Goal: Transaction & Acquisition: Purchase product/service

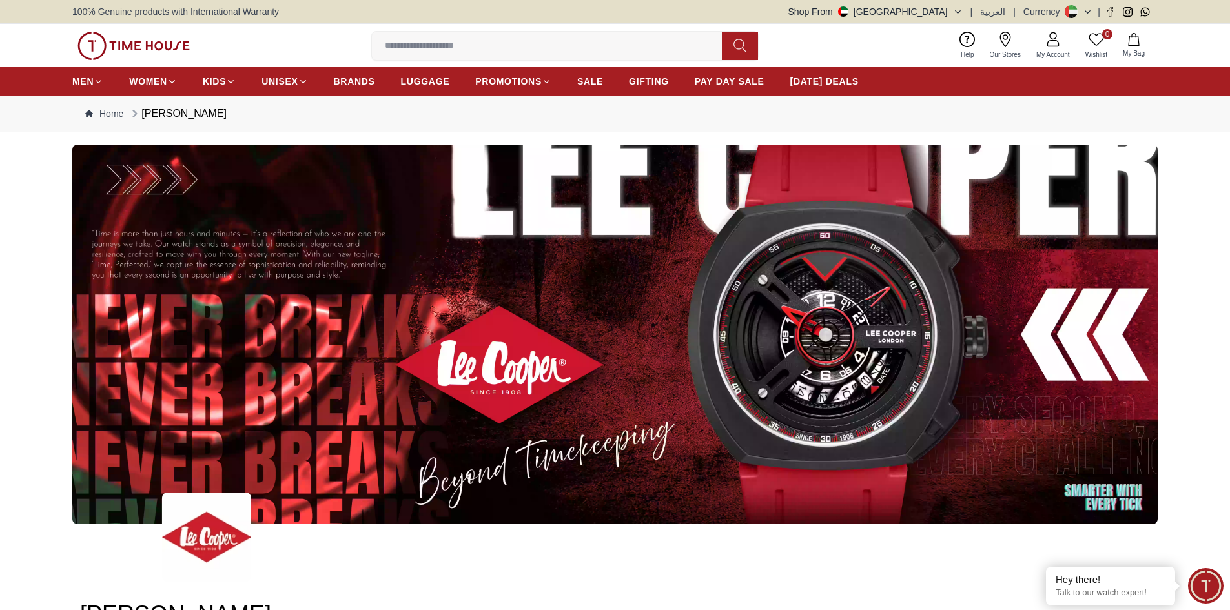
click at [1052, 45] on icon at bounding box center [1052, 39] width 15 height 15
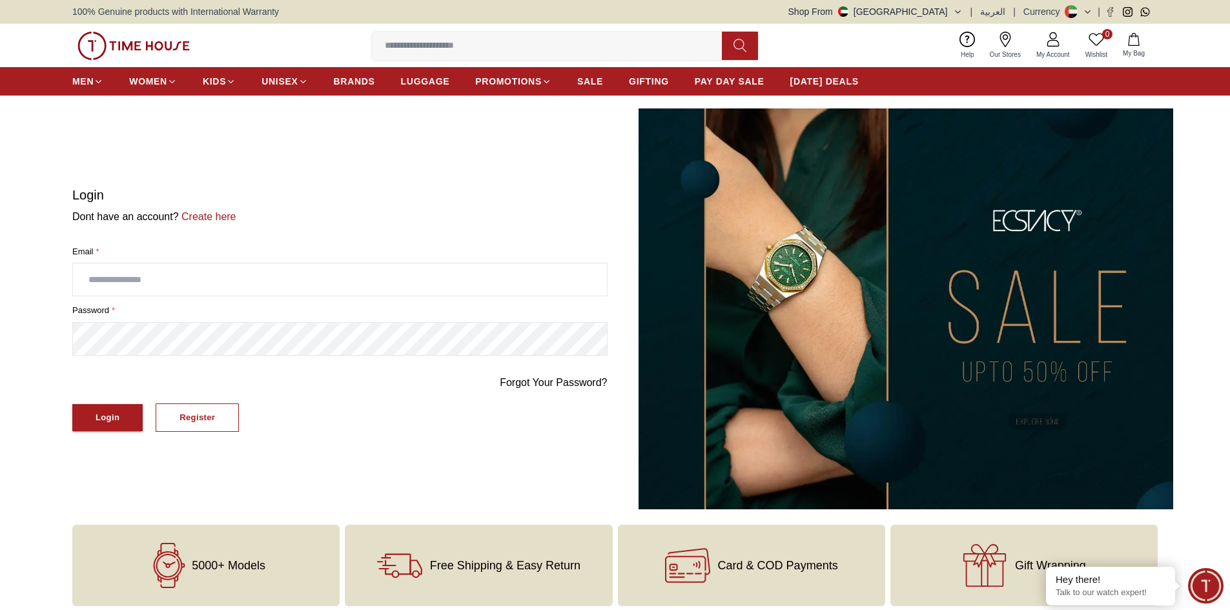
click at [128, 278] on input "text" at bounding box center [340, 279] width 534 height 32
click at [176, 289] on input "text" at bounding box center [340, 279] width 534 height 32
click at [183, 416] on div "Register" at bounding box center [197, 418] width 36 height 15
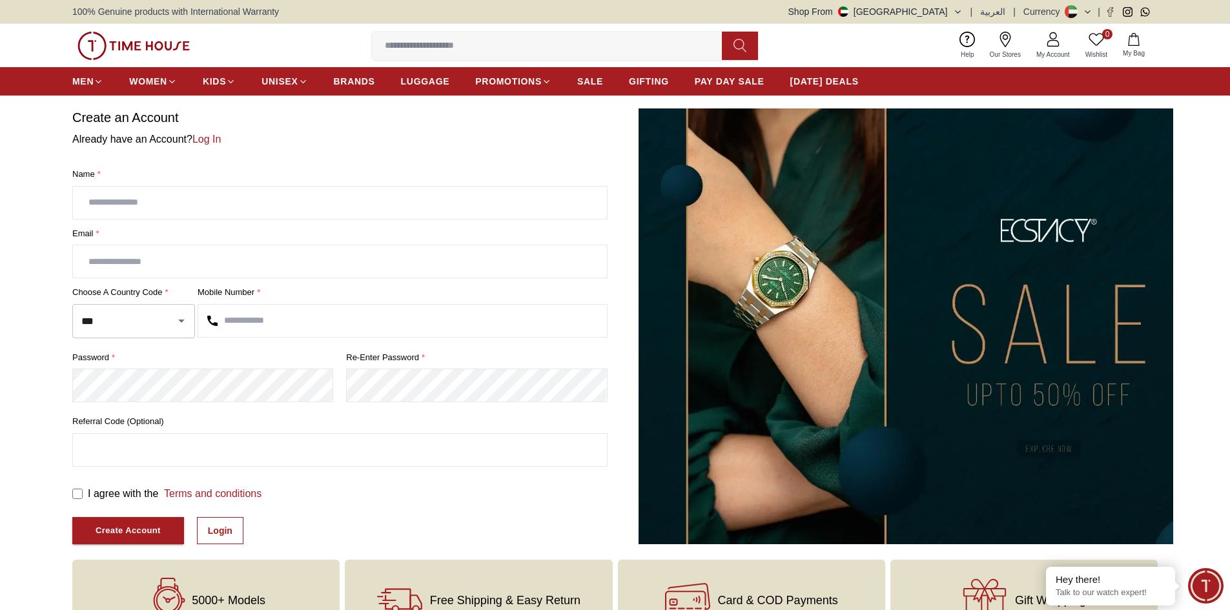
click at [134, 200] on input "text" at bounding box center [340, 203] width 534 height 32
type input "**********"
click at [114, 271] on input "text" at bounding box center [340, 261] width 534 height 32
type input "**********"
click at [258, 320] on input "text" at bounding box center [402, 321] width 409 height 32
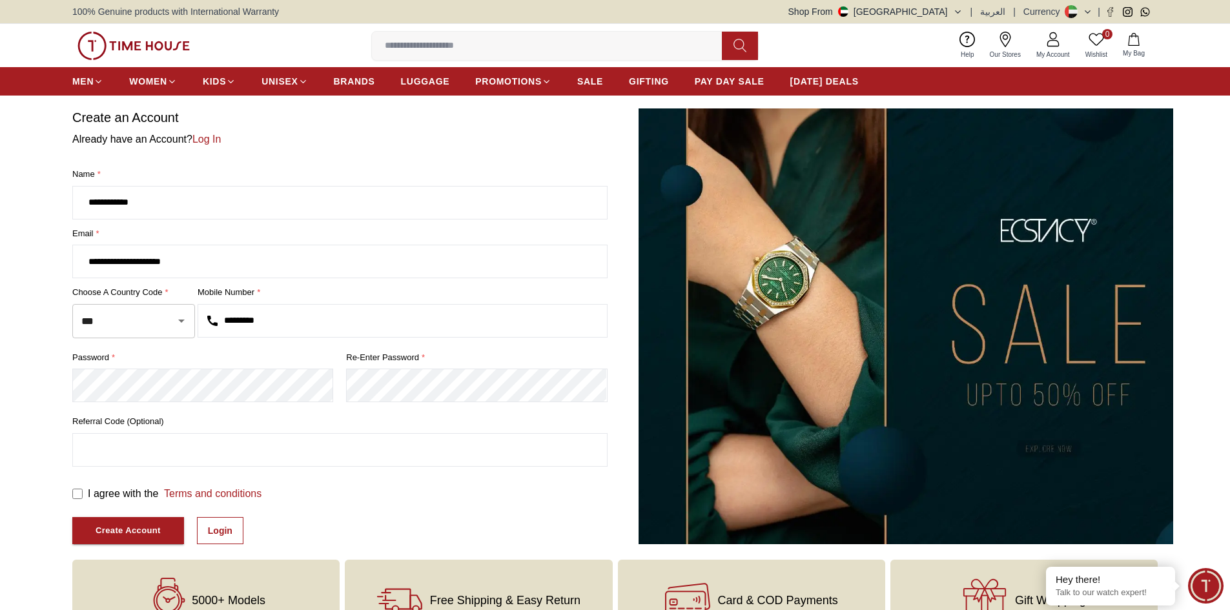
type input "*********"
click at [113, 528] on div "Create Account" at bounding box center [128, 531] width 65 height 15
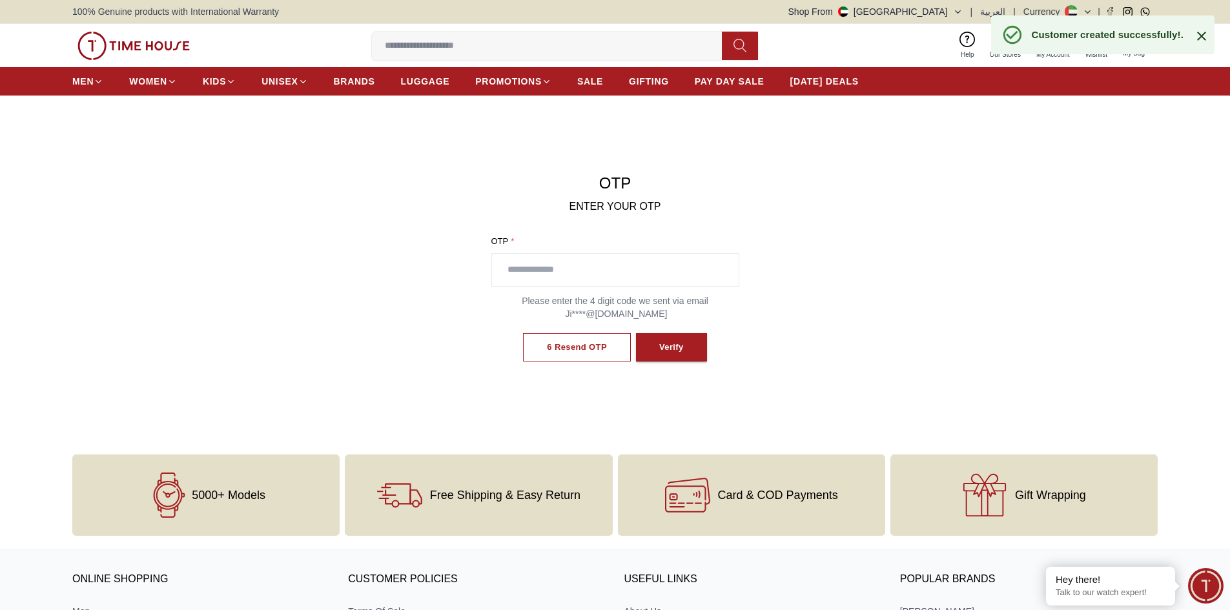
click at [657, 271] on input "text" at bounding box center [615, 270] width 247 height 32
type input "****"
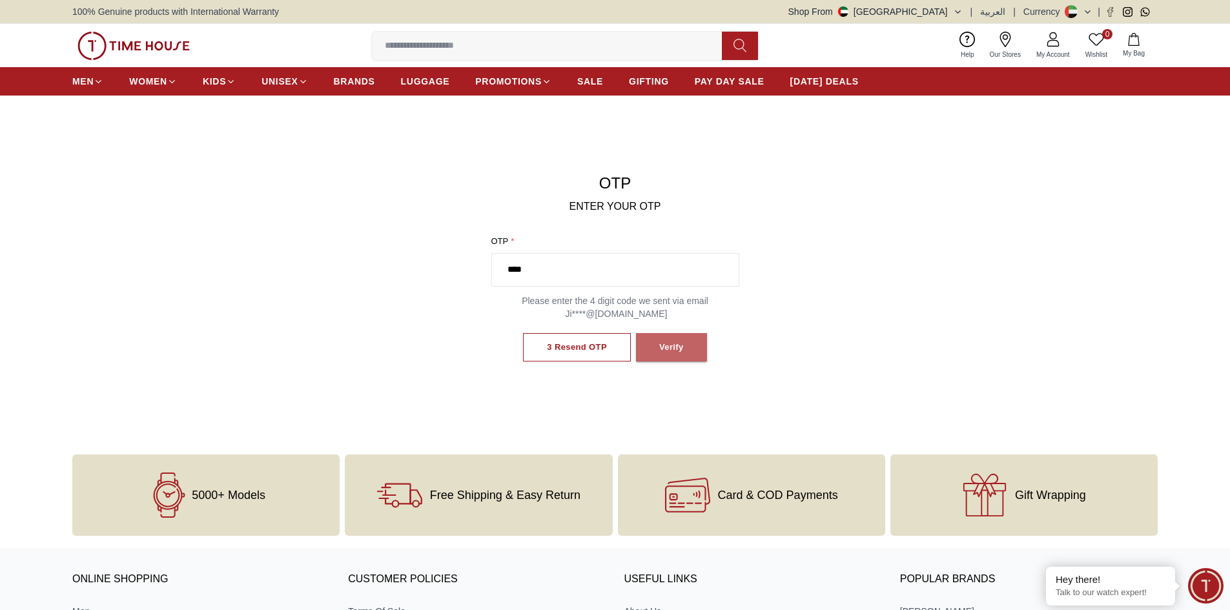
drag, startPoint x: 668, startPoint y: 354, endPoint x: 716, endPoint y: 336, distance: 51.1
click at [670, 354] on div "Verify" at bounding box center [671, 347] width 25 height 15
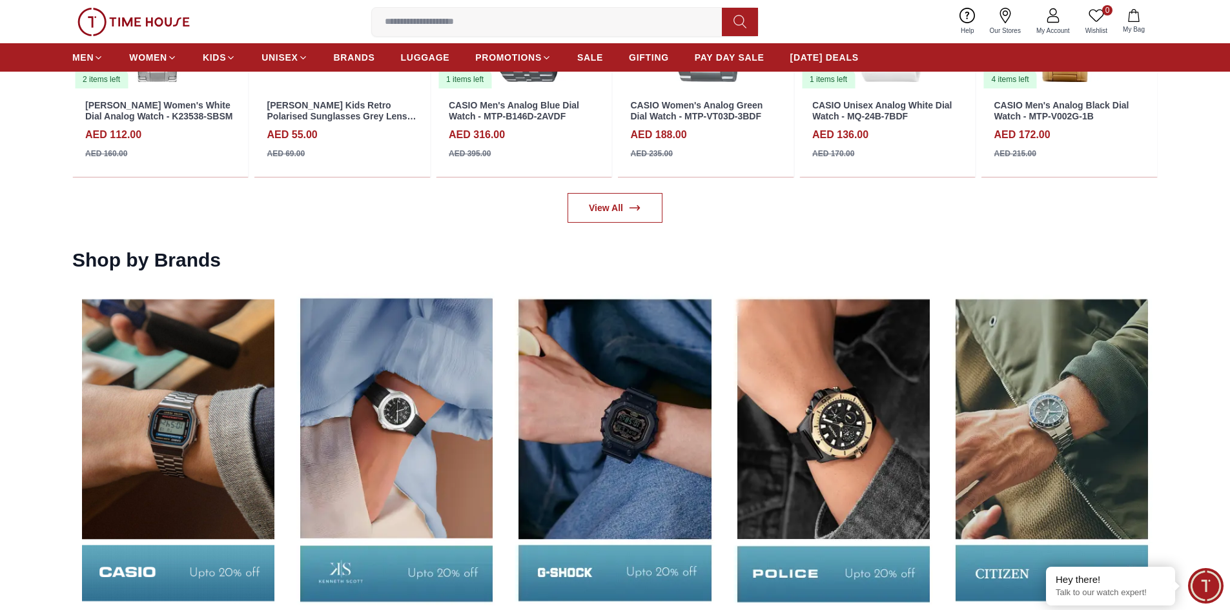
scroll to position [2260, 0]
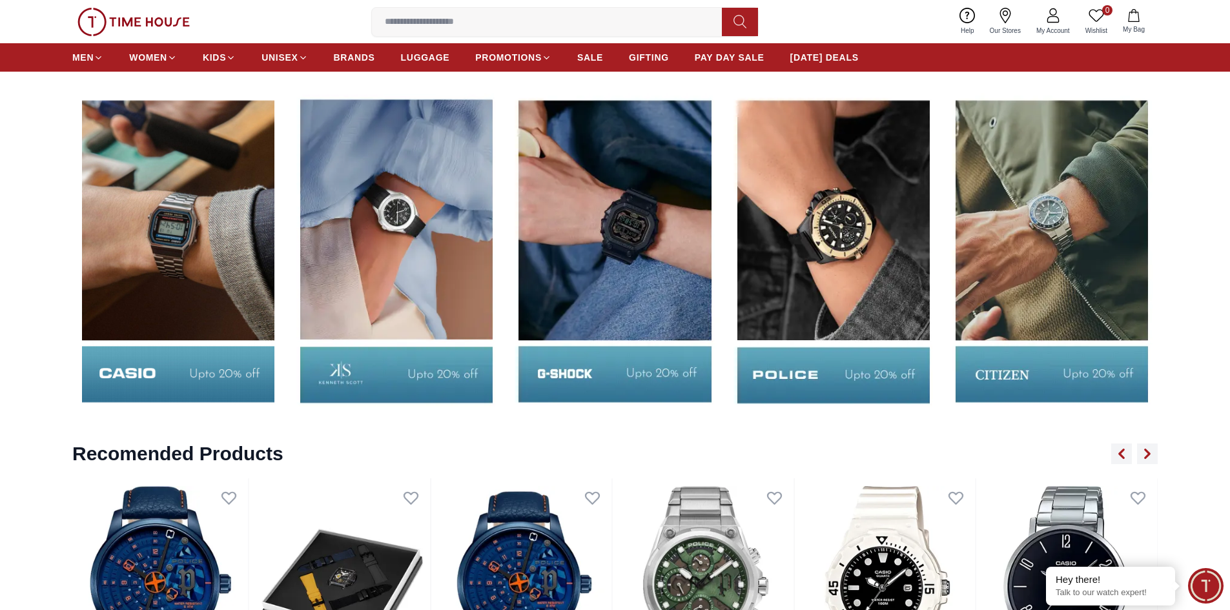
click at [172, 374] on img at bounding box center [178, 251] width 212 height 331
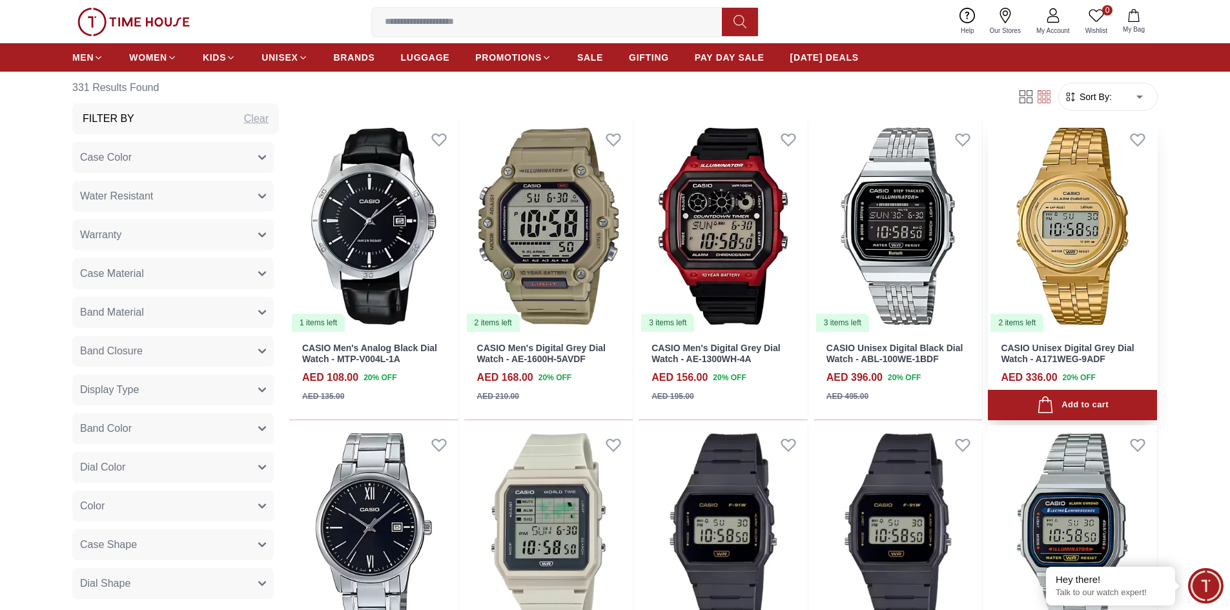
scroll to position [646, 0]
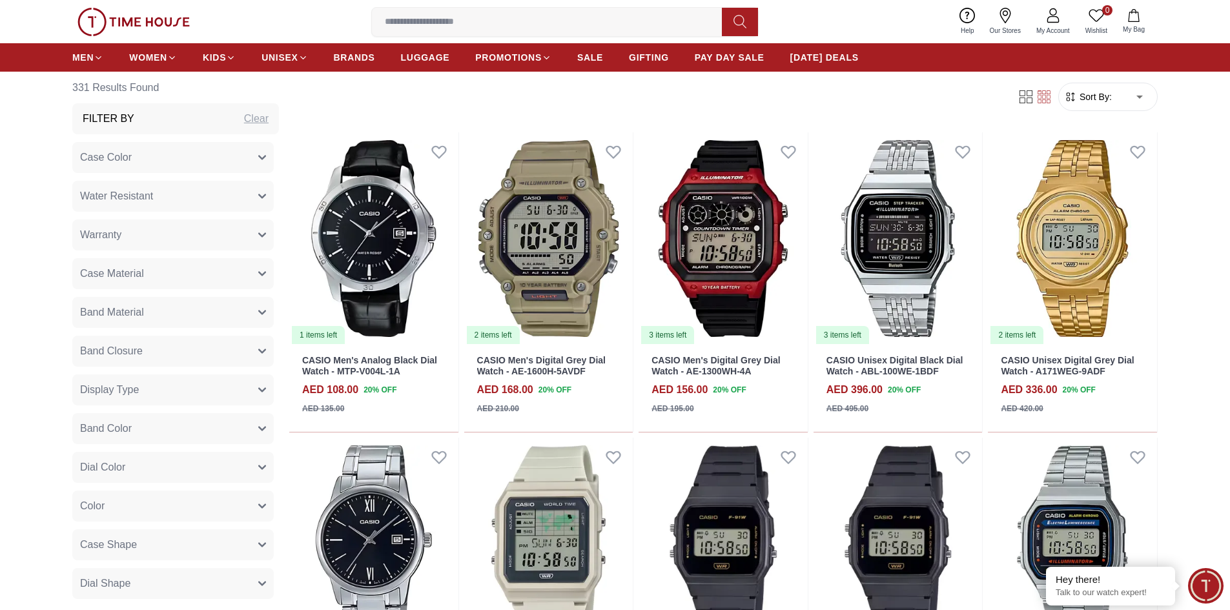
click at [1105, 106] on form "Sort By: ​ ****** ​" at bounding box center [1107, 97] width 99 height 28
click at [1109, 99] on span "Sort By:" at bounding box center [1094, 96] width 35 height 13
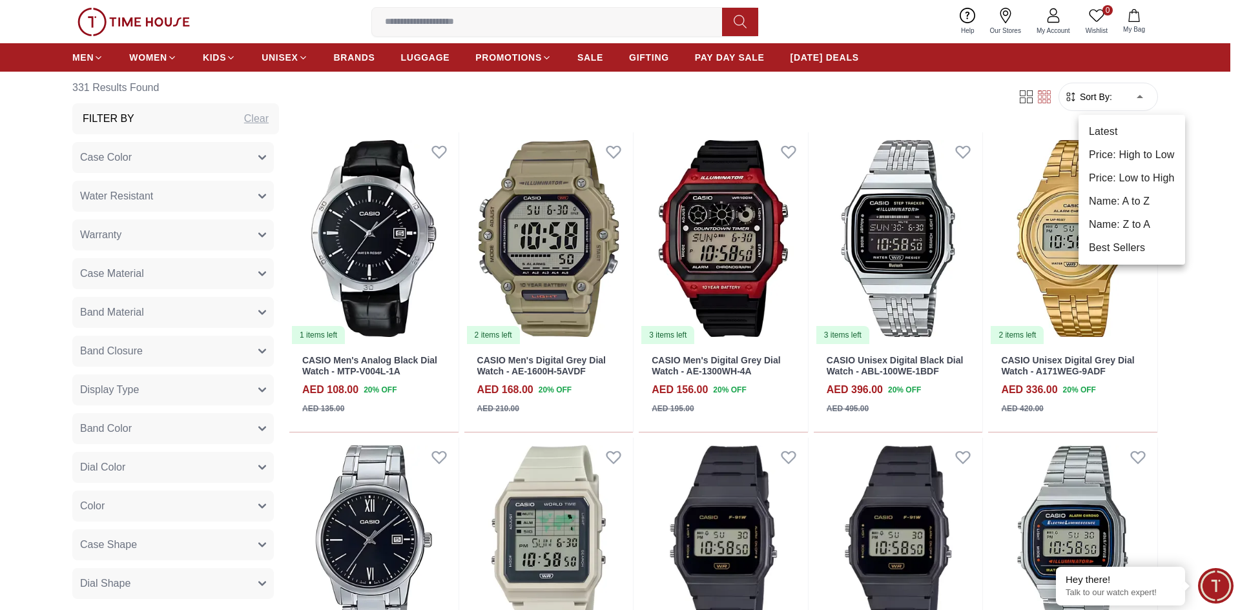
click at [1138, 88] on body "100% Genuine products with International Warranty Shop From [GEOGRAPHIC_DATA] |…" at bounding box center [620, 608] width 1240 height 2509
click at [1134, 176] on li "Price: Low to High" at bounding box center [1131, 178] width 107 height 23
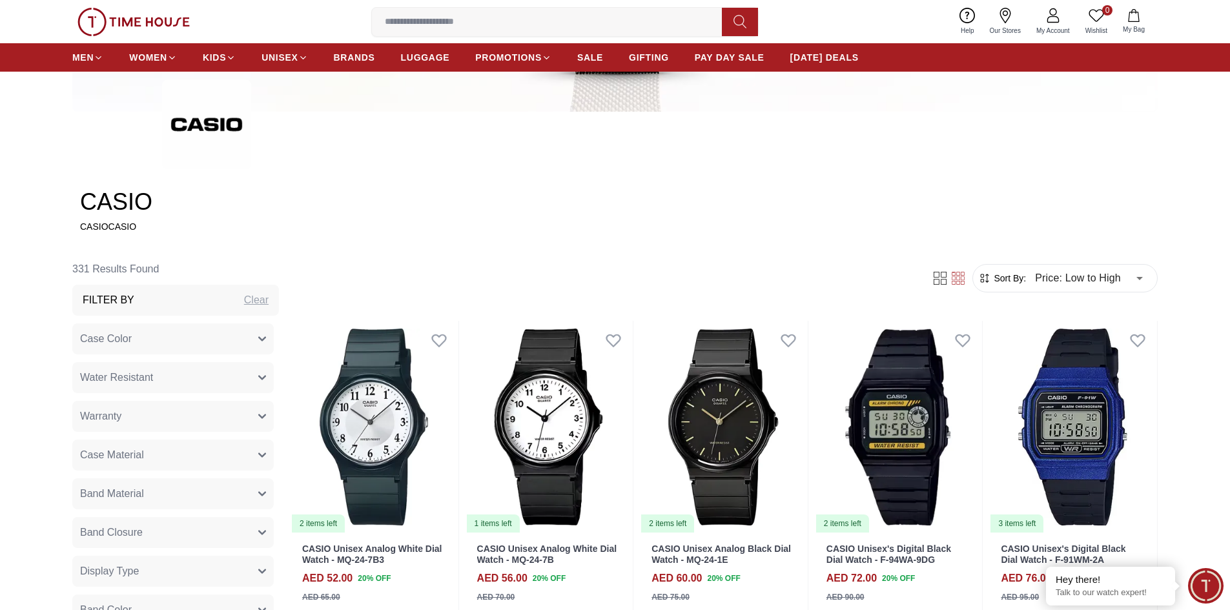
scroll to position [581, 0]
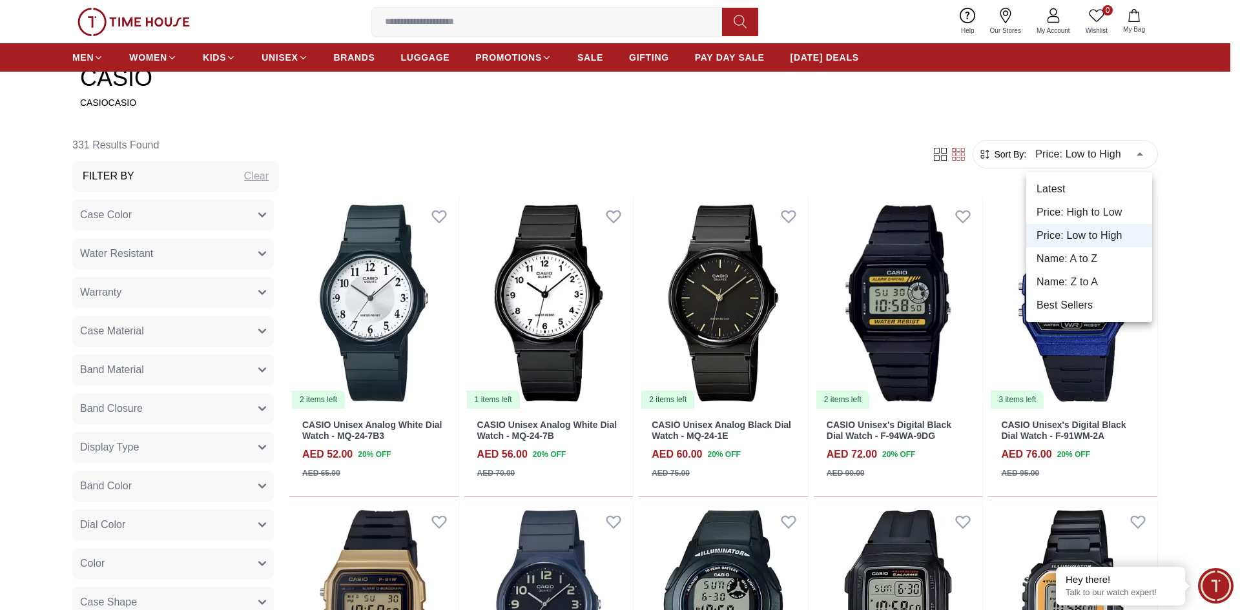
click at [1087, 311] on li "Best Sellers" at bounding box center [1089, 305] width 126 height 23
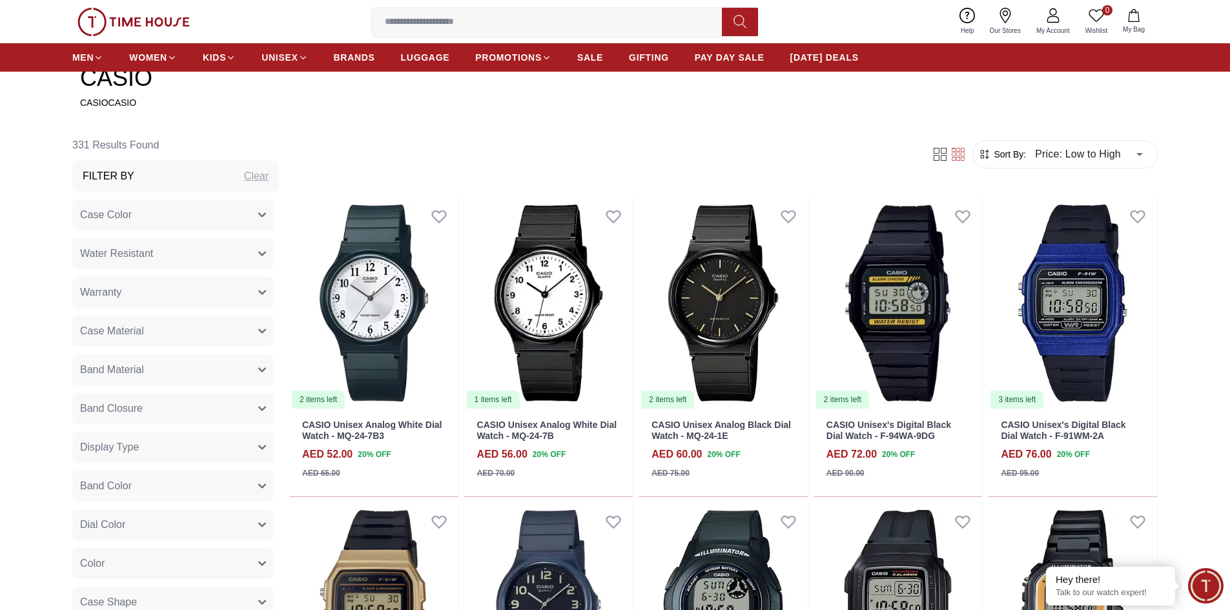
type input "*"
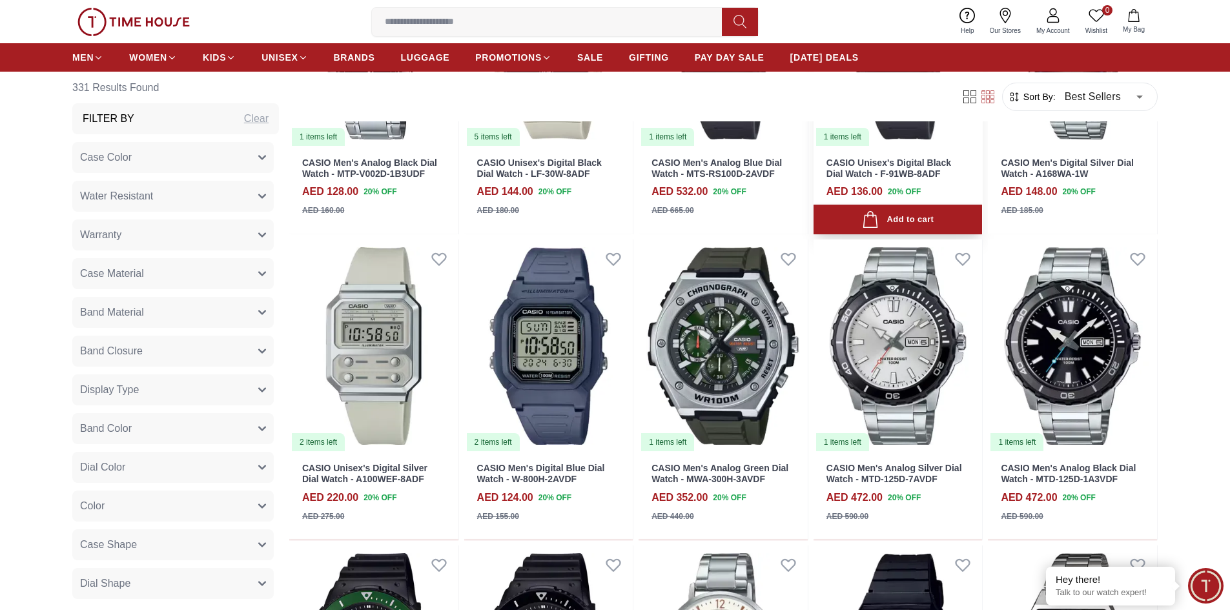
scroll to position [1162, 0]
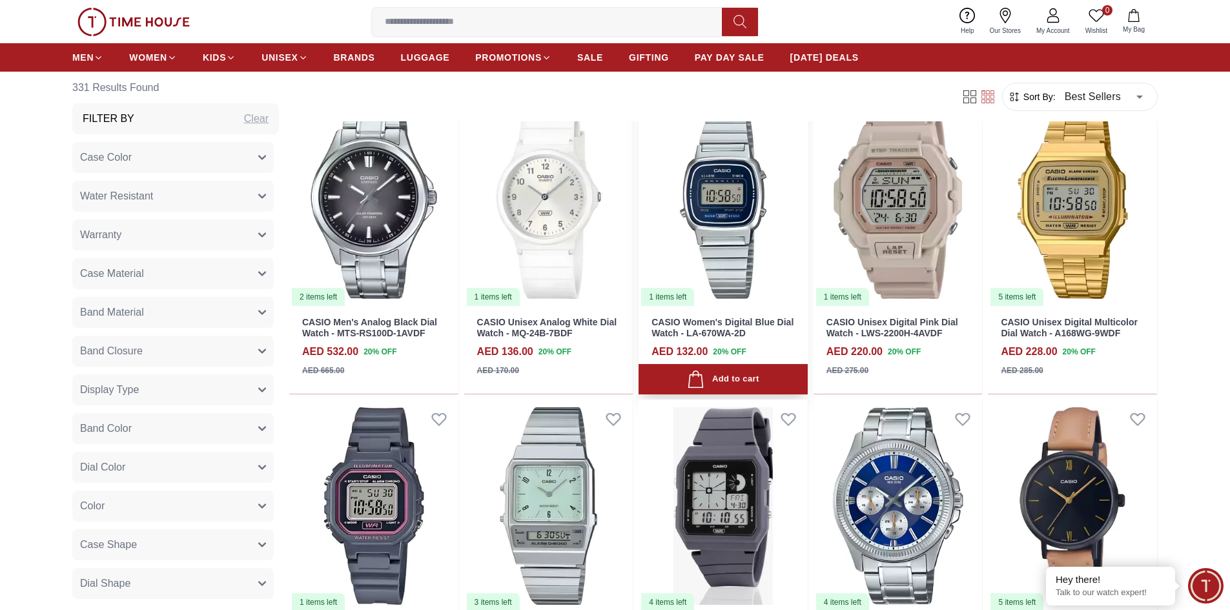
scroll to position [2518, 0]
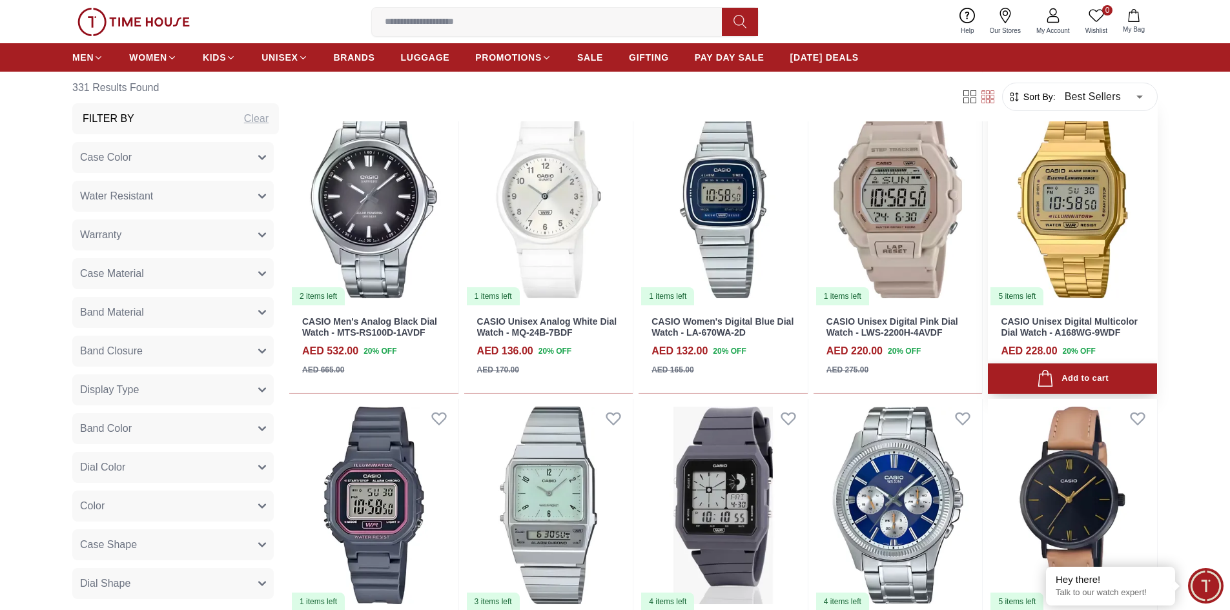
click at [1087, 383] on div "Add to cart" at bounding box center [1073, 378] width 72 height 17
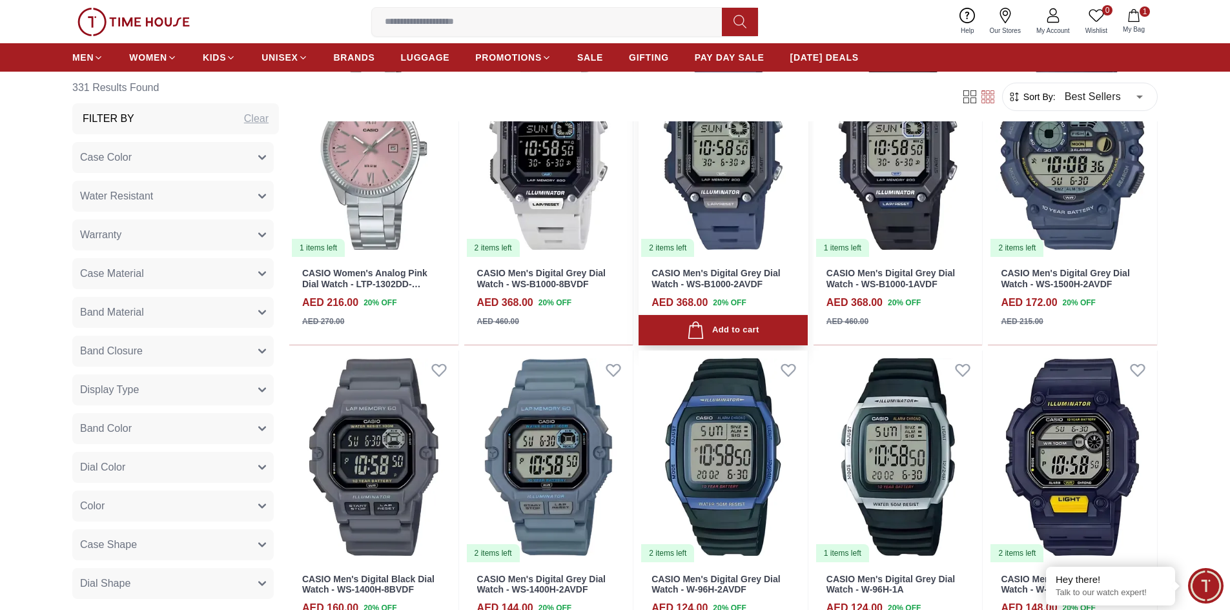
scroll to position [3486, 0]
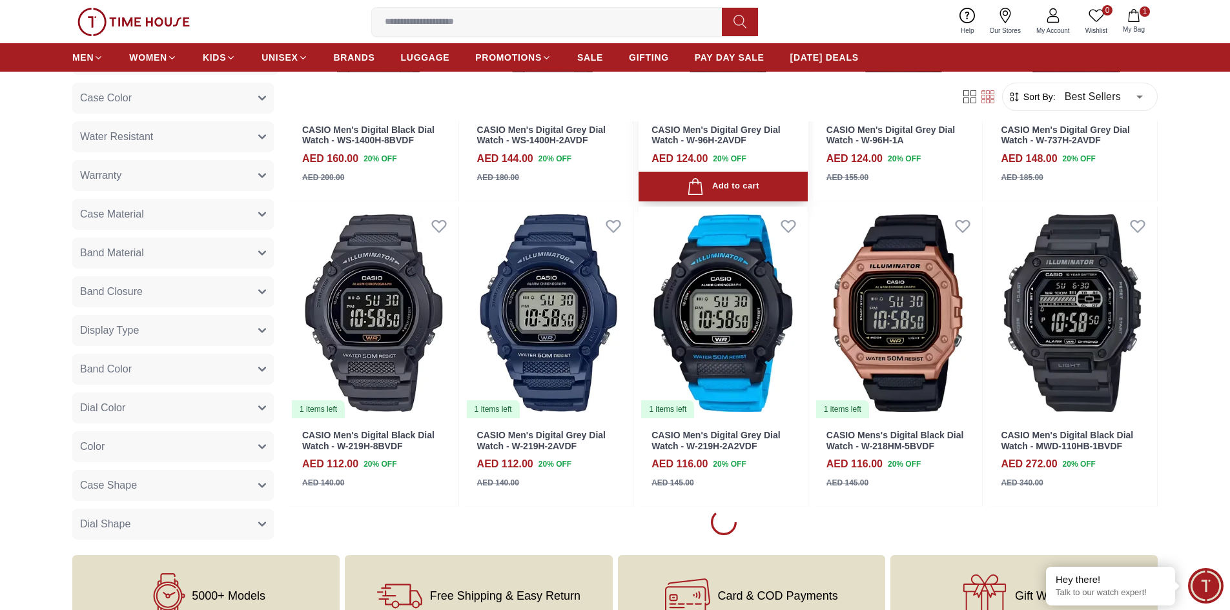
scroll to position [3938, 0]
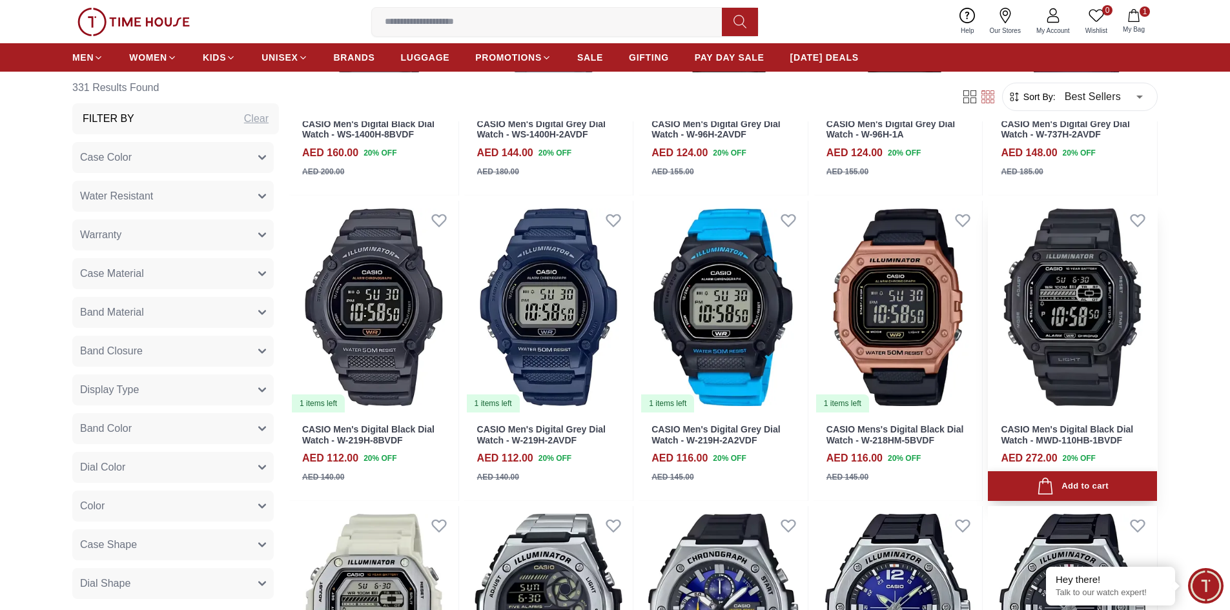
click at [1081, 480] on div "Add to cart" at bounding box center [1073, 486] width 72 height 17
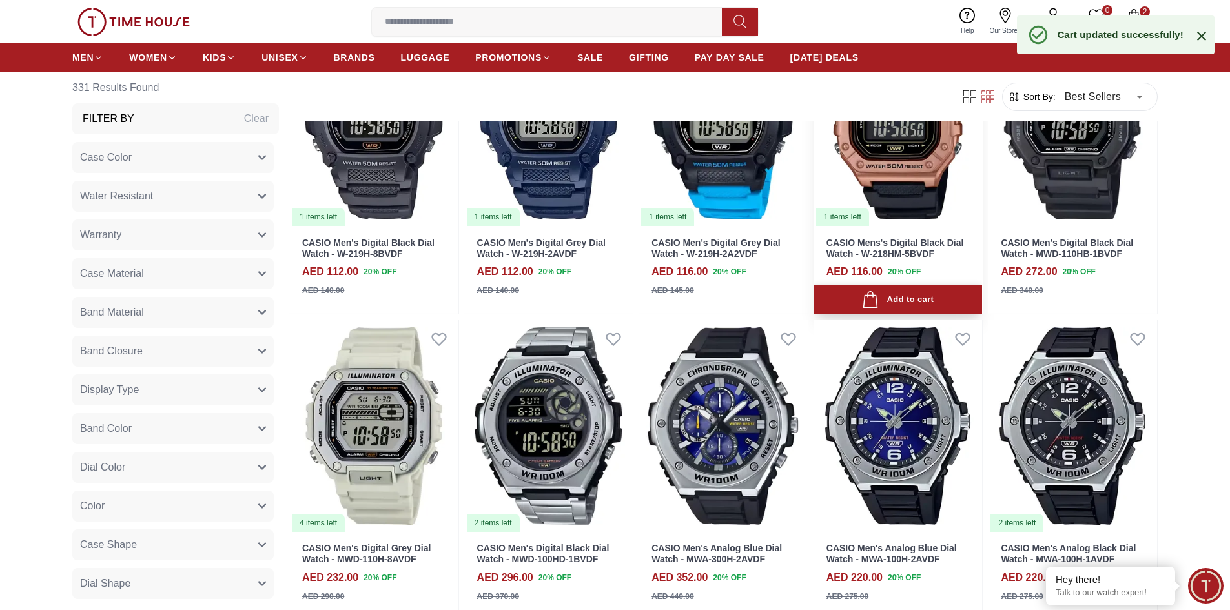
scroll to position [4132, 0]
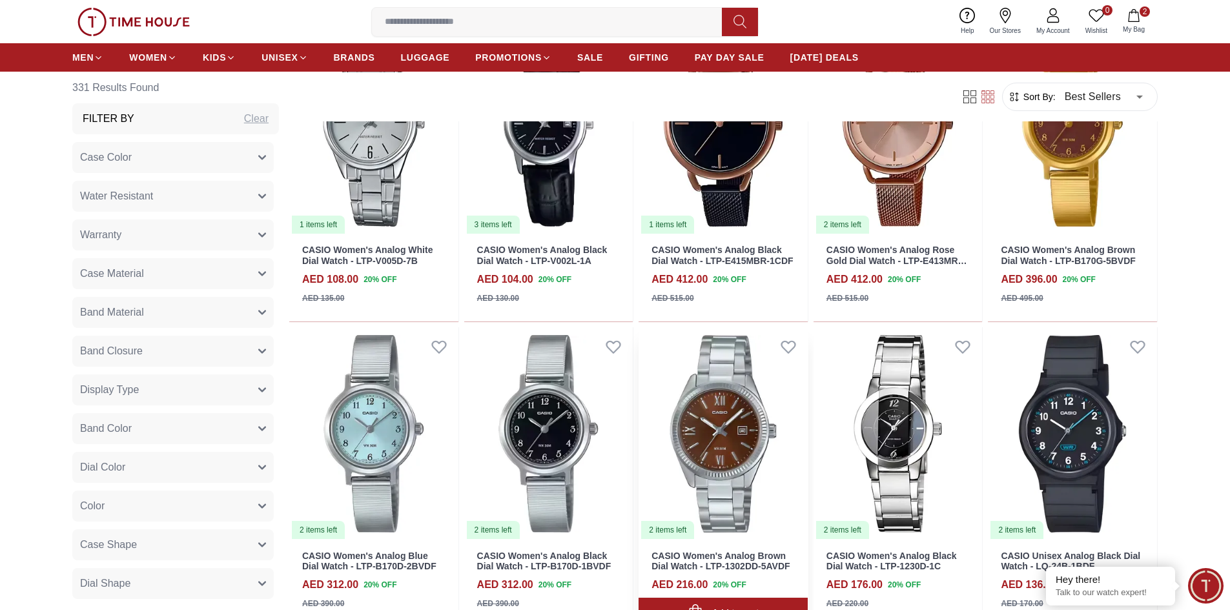
scroll to position [7489, 0]
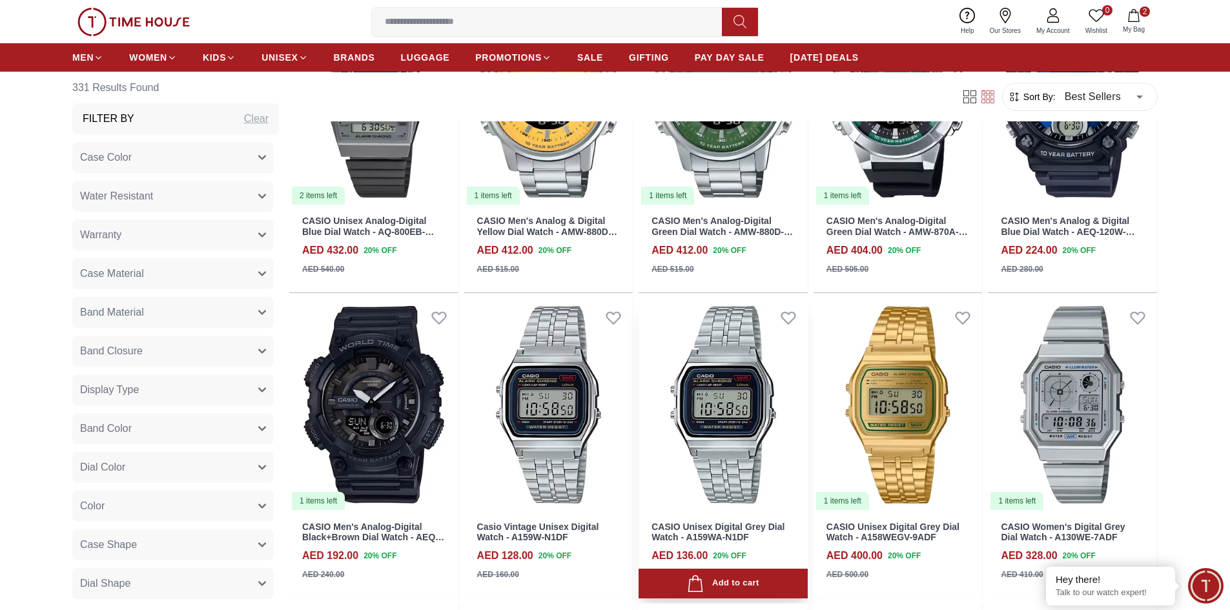
scroll to position [8458, 0]
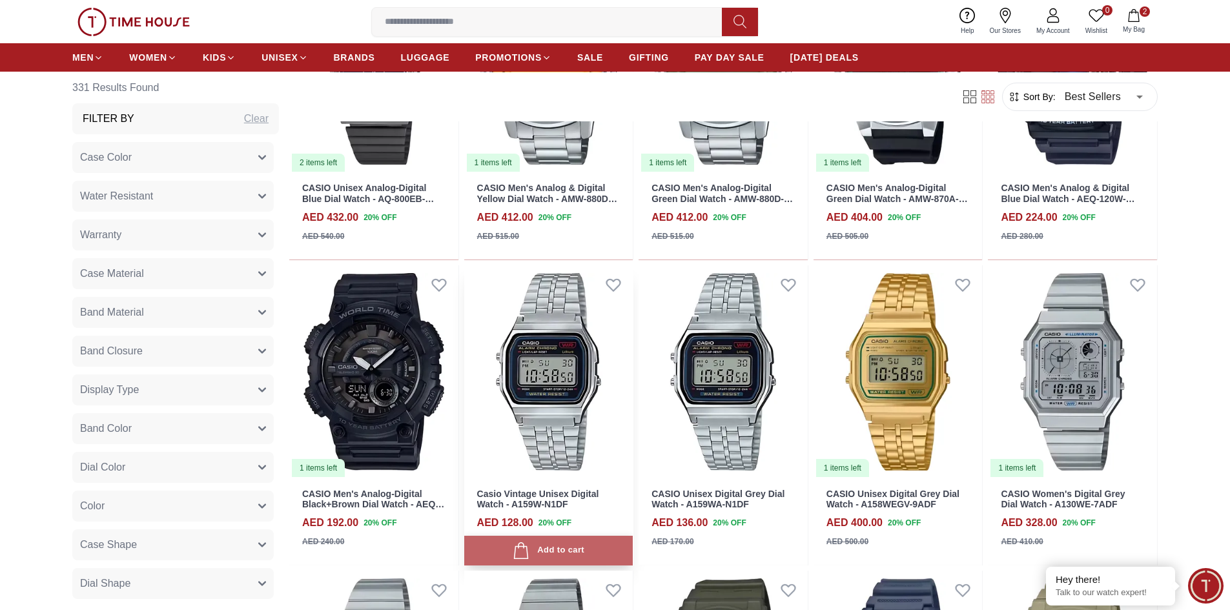
click at [538, 549] on div "Add to cart" at bounding box center [549, 550] width 72 height 17
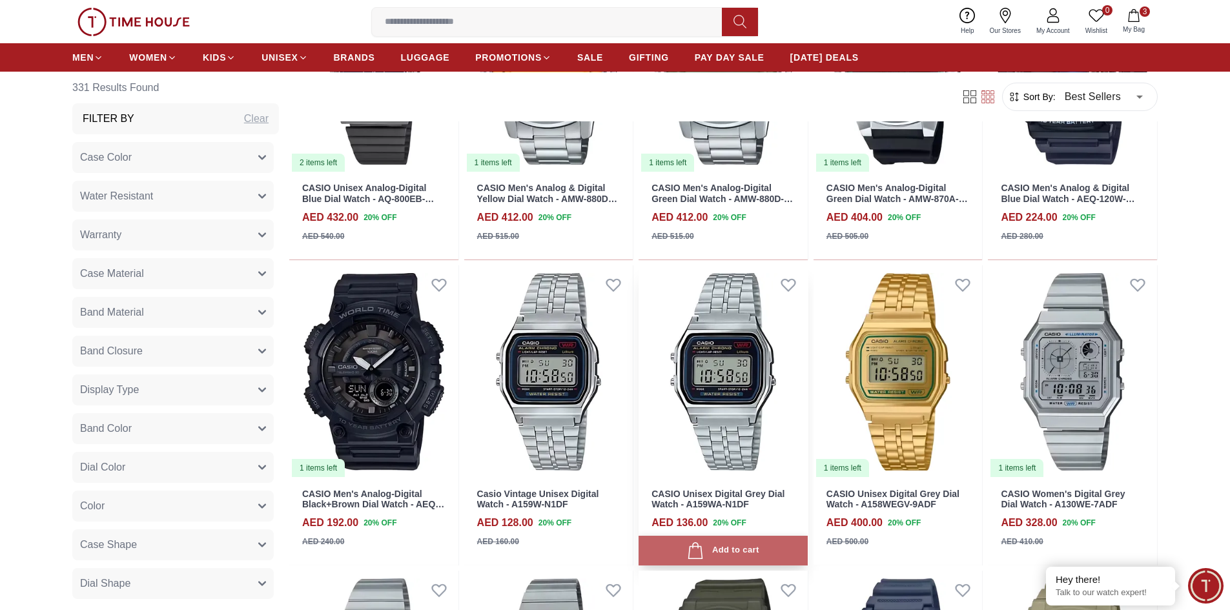
click at [710, 541] on button "Add to cart" at bounding box center [723, 551] width 169 height 30
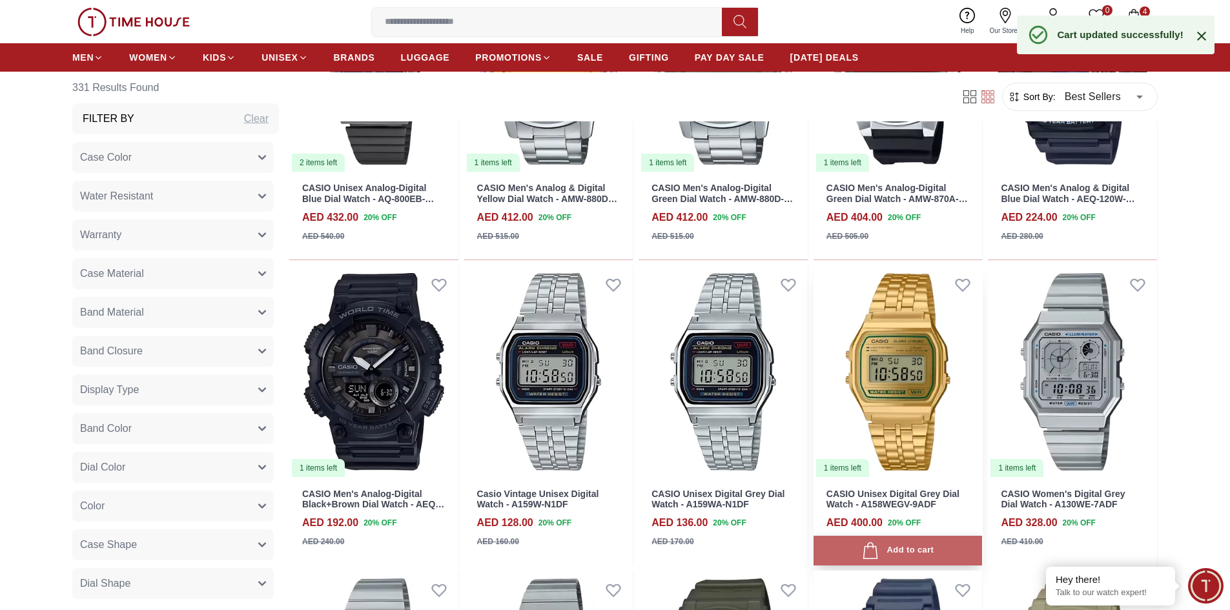
click at [875, 540] on button "Add to cart" at bounding box center [897, 551] width 169 height 30
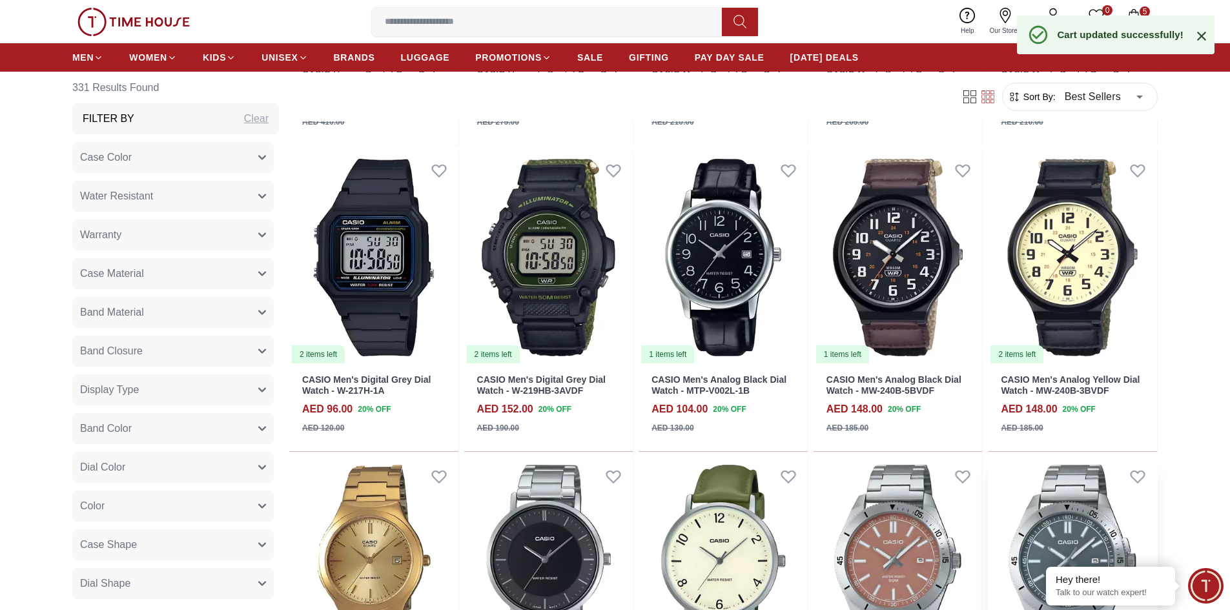
scroll to position [9362, 0]
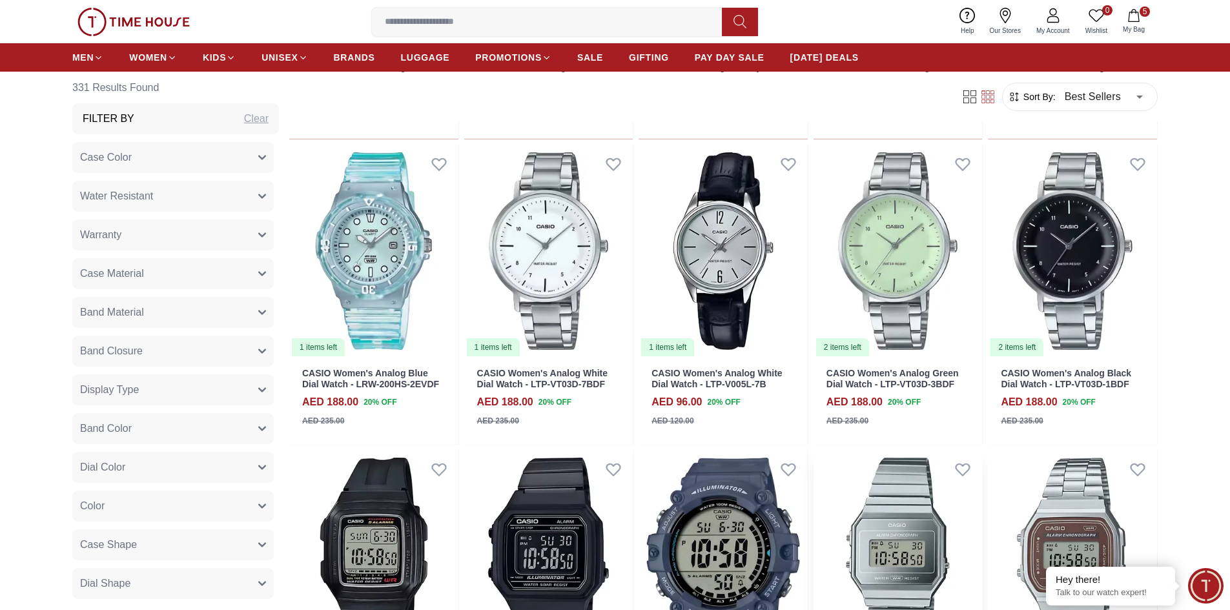
scroll to position [10911, 0]
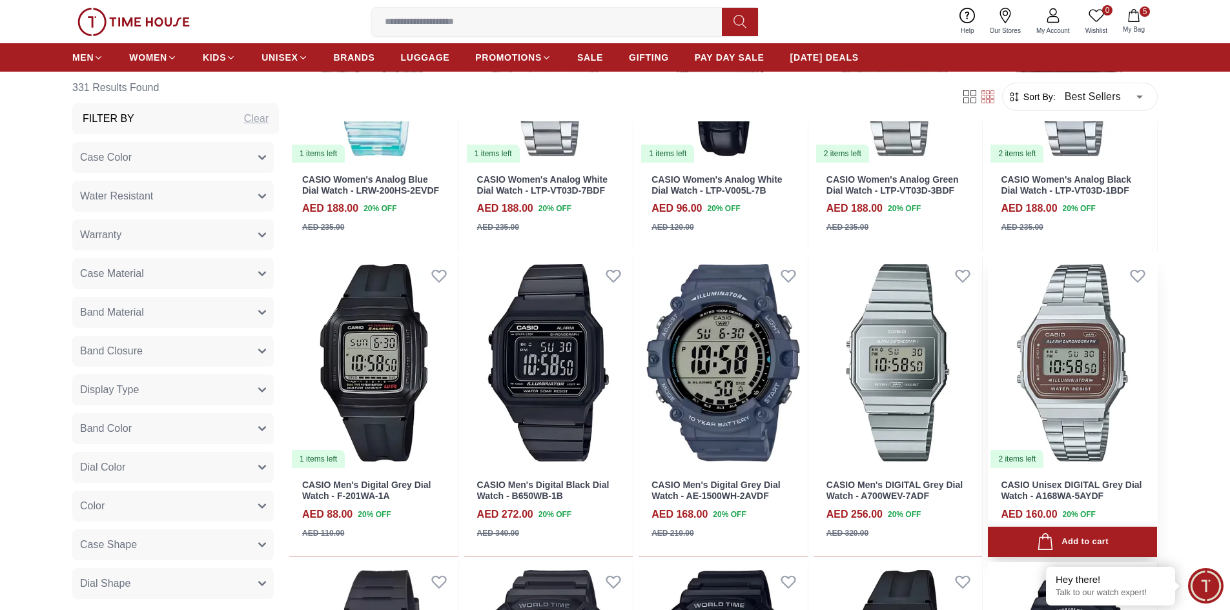
click at [1103, 542] on div "Add to cart" at bounding box center [1073, 541] width 72 height 17
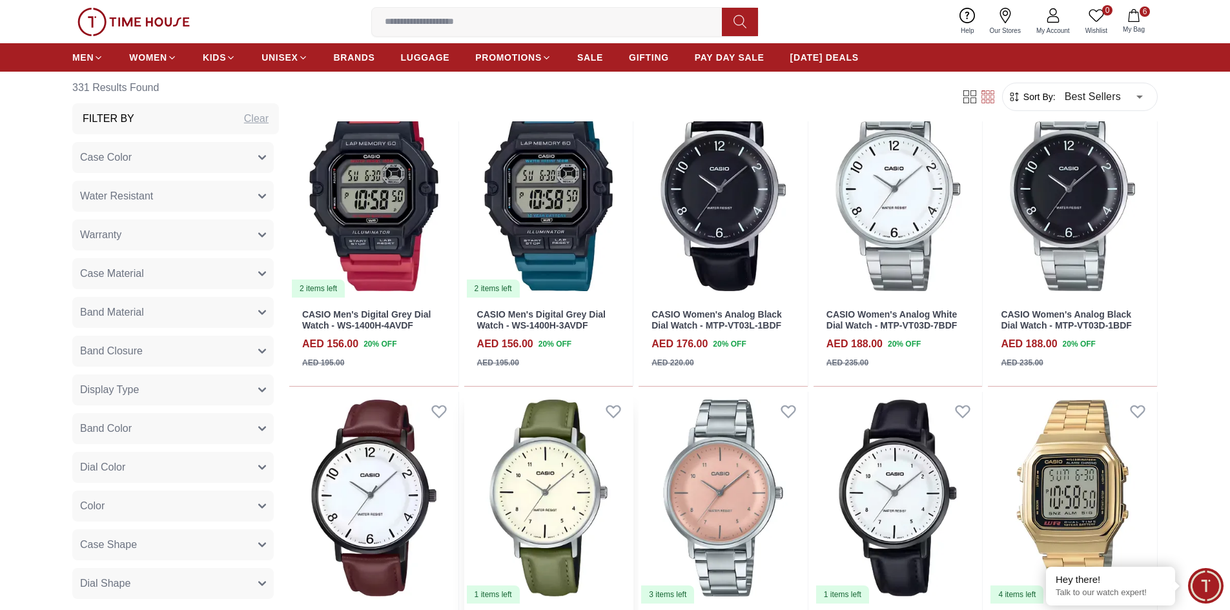
scroll to position [12202, 0]
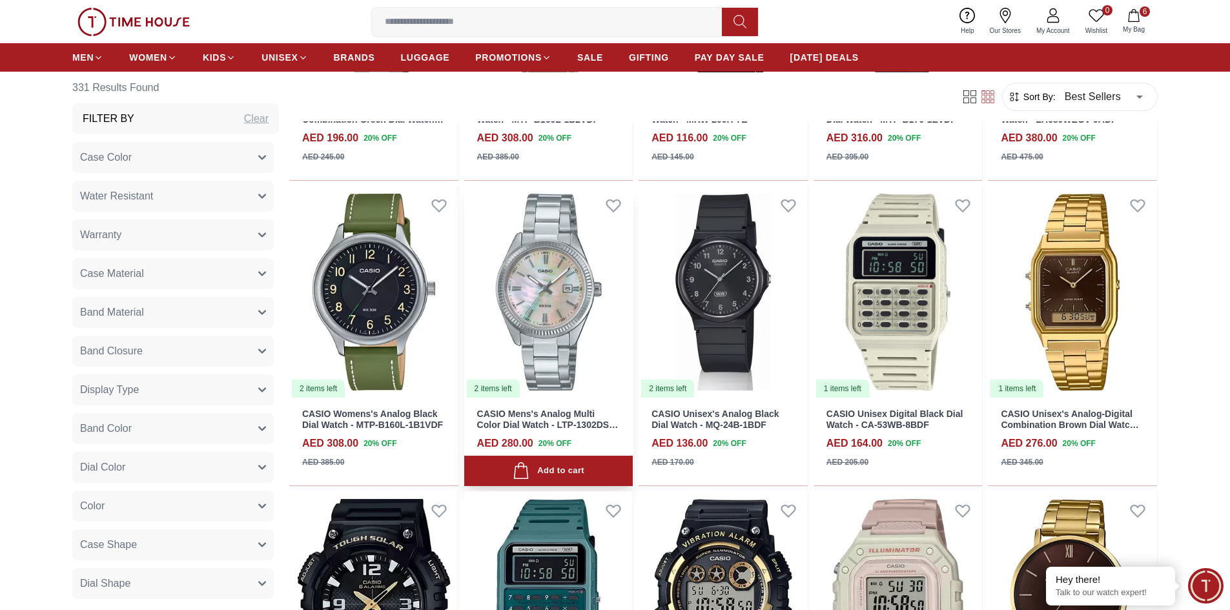
scroll to position [13623, 0]
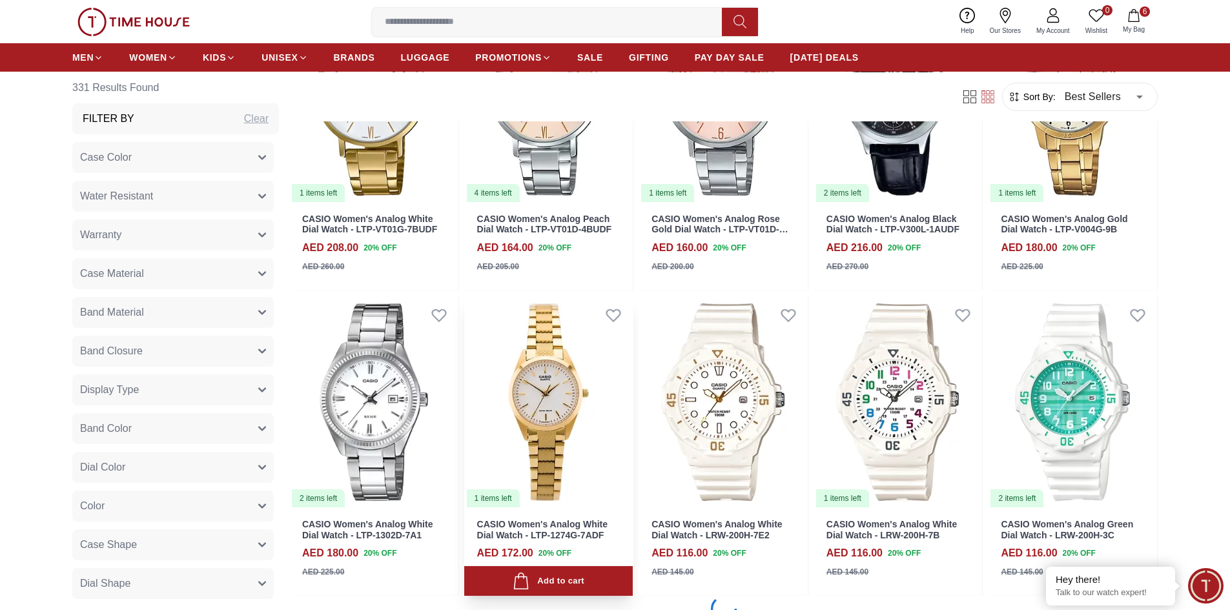
scroll to position [14978, 0]
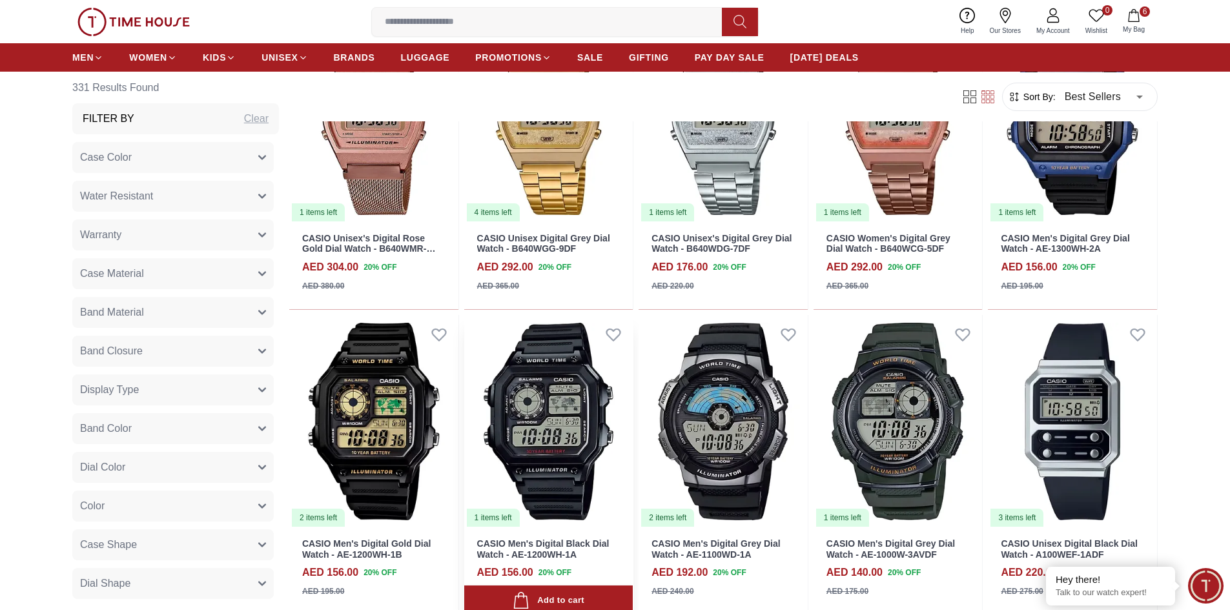
scroll to position [15947, 0]
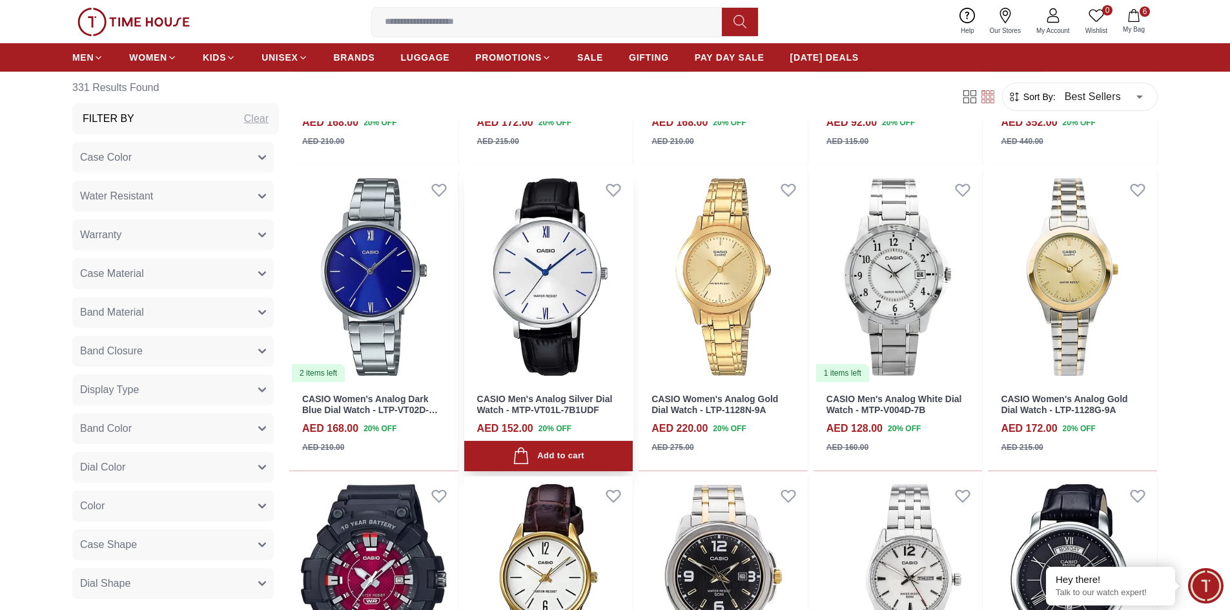
scroll to position [17183, 0]
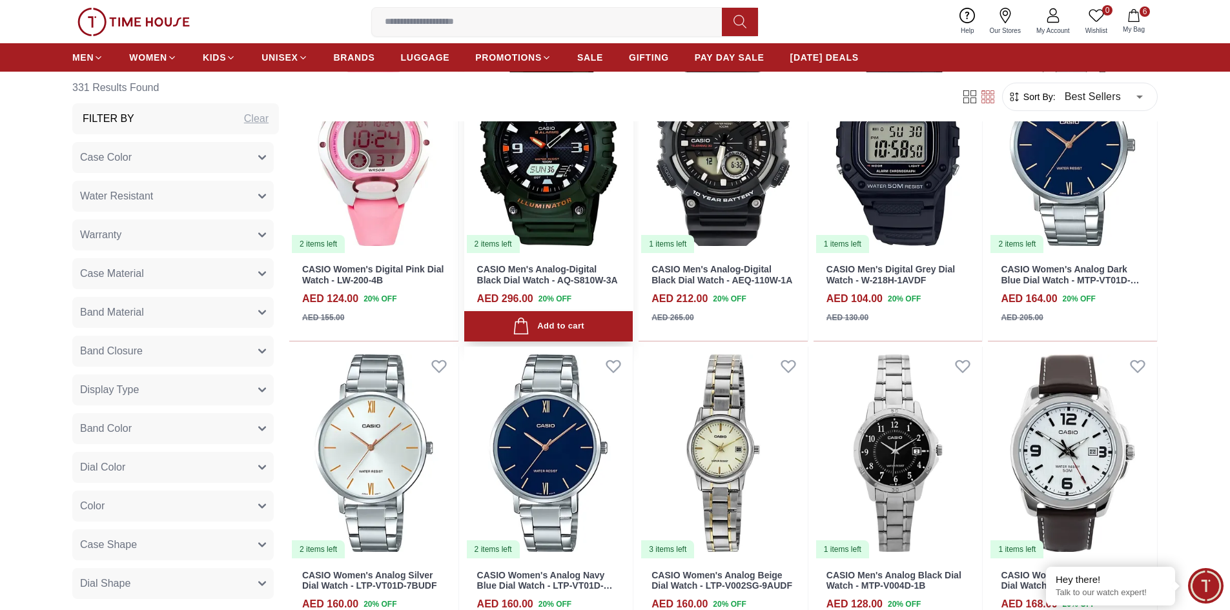
scroll to position [18594, 0]
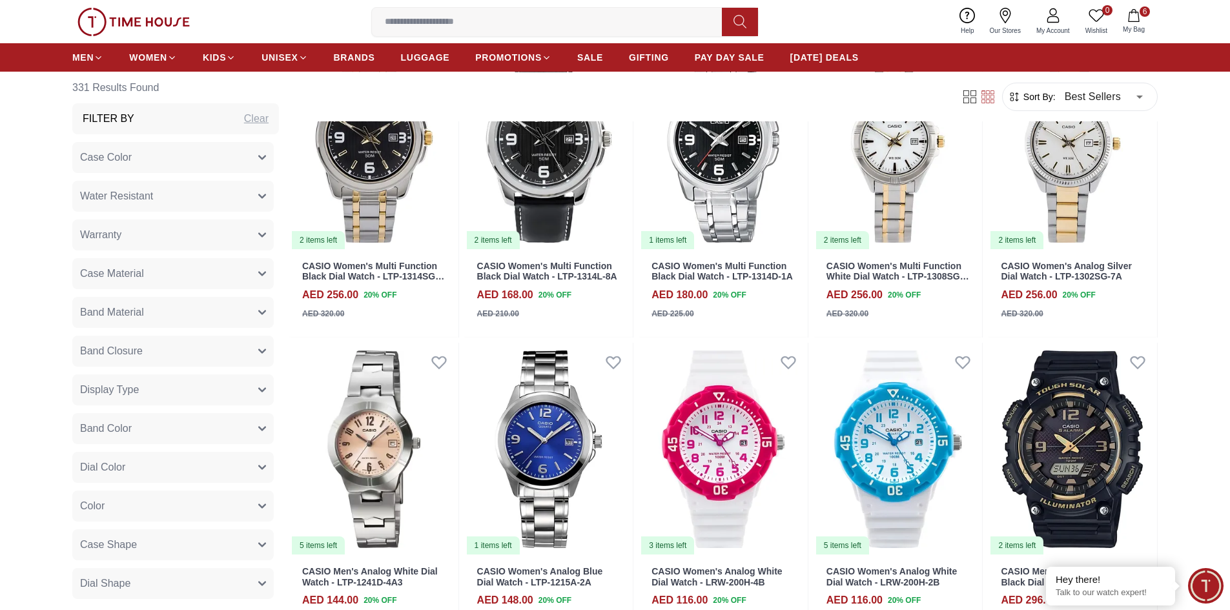
scroll to position [19692, 0]
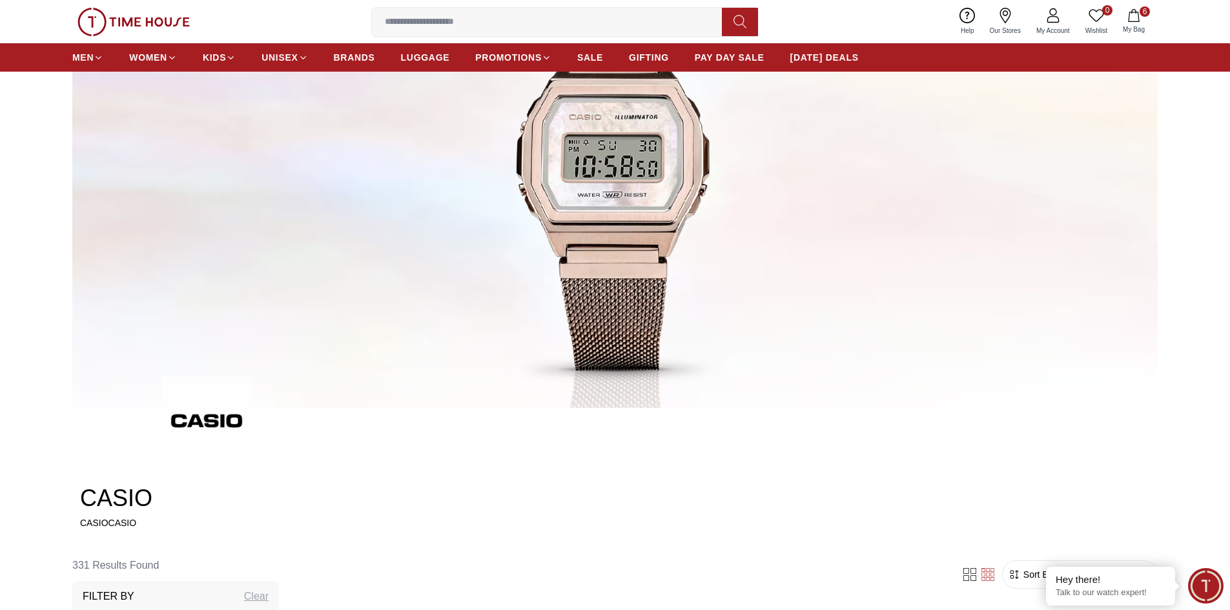
scroll to position [258, 0]
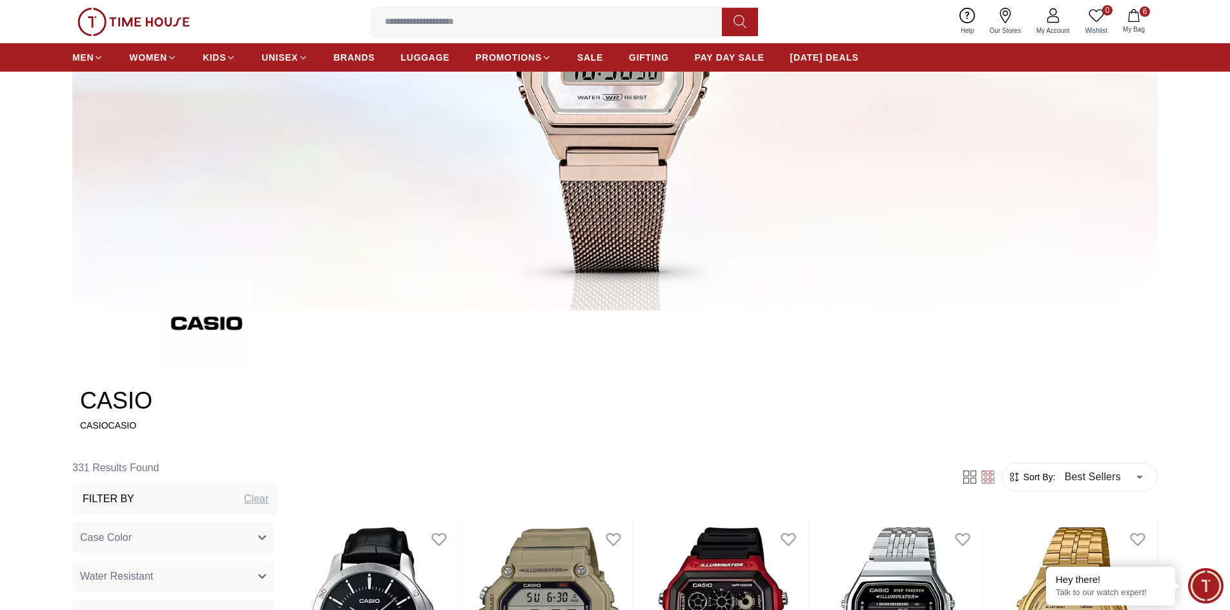
click at [107, 21] on img at bounding box center [133, 22] width 112 height 28
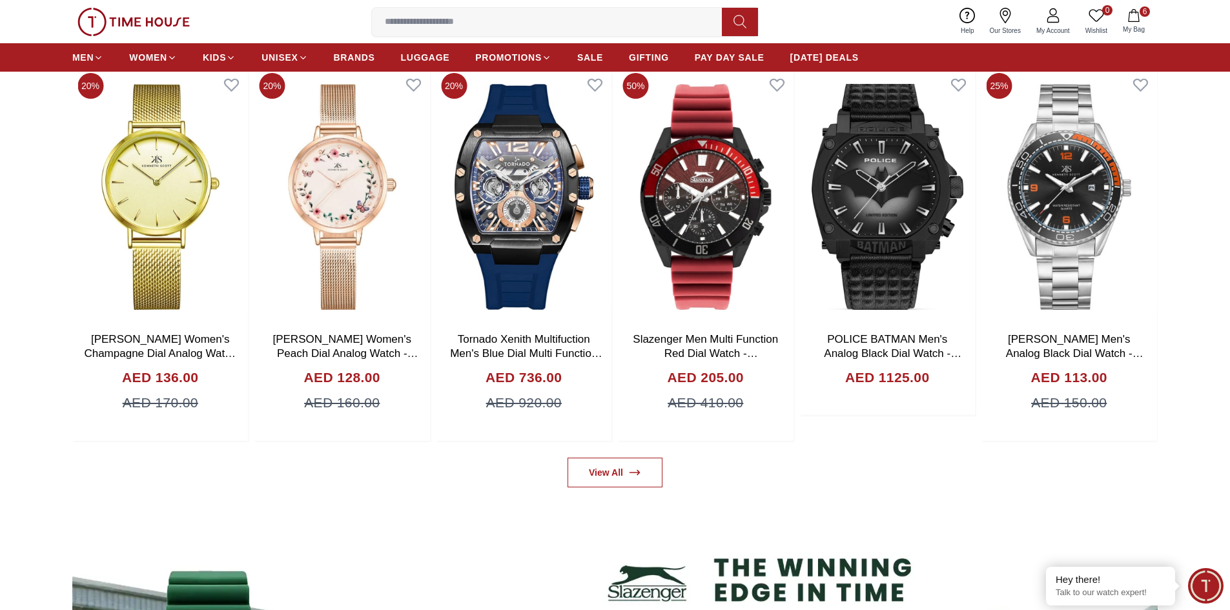
scroll to position [839, 0]
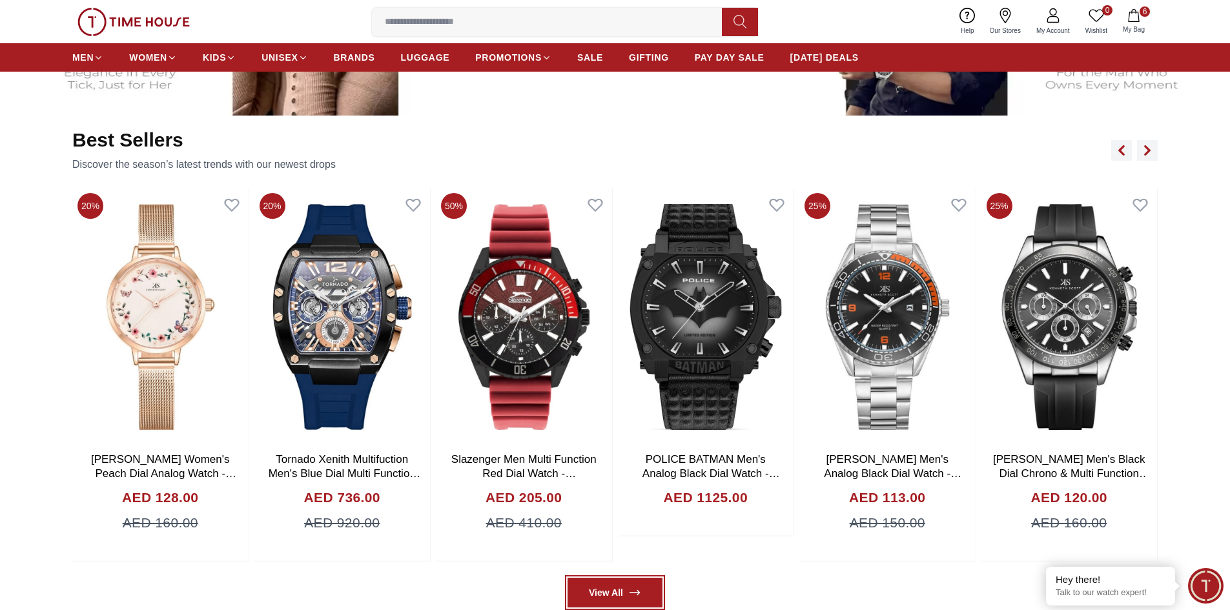
click at [640, 594] on icon at bounding box center [634, 592] width 13 height 13
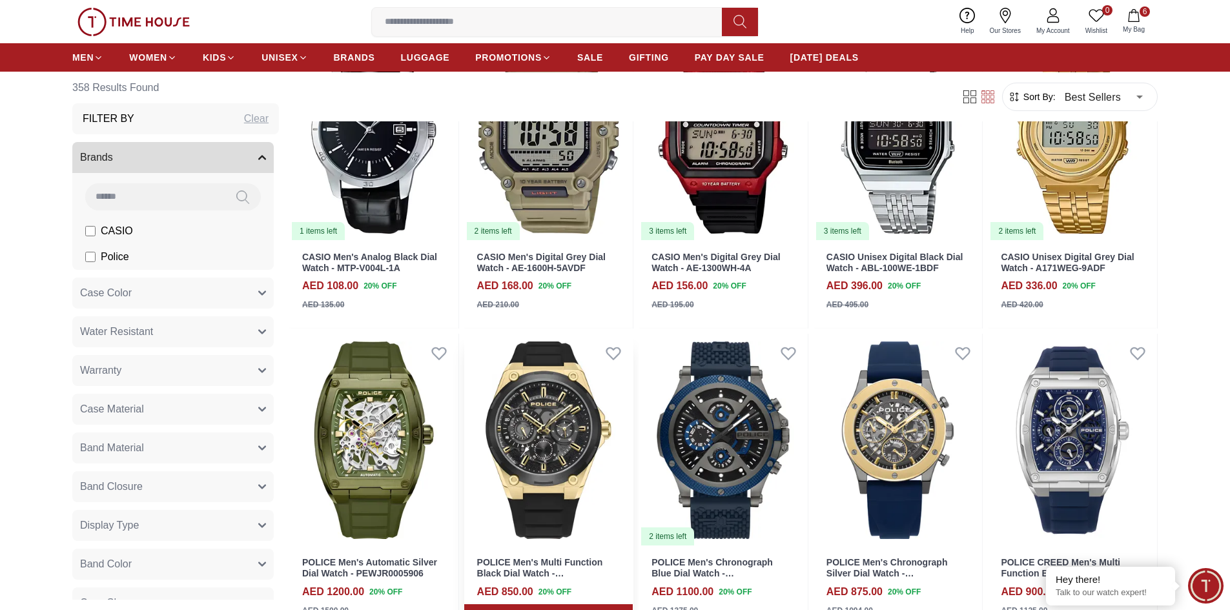
scroll to position [323, 0]
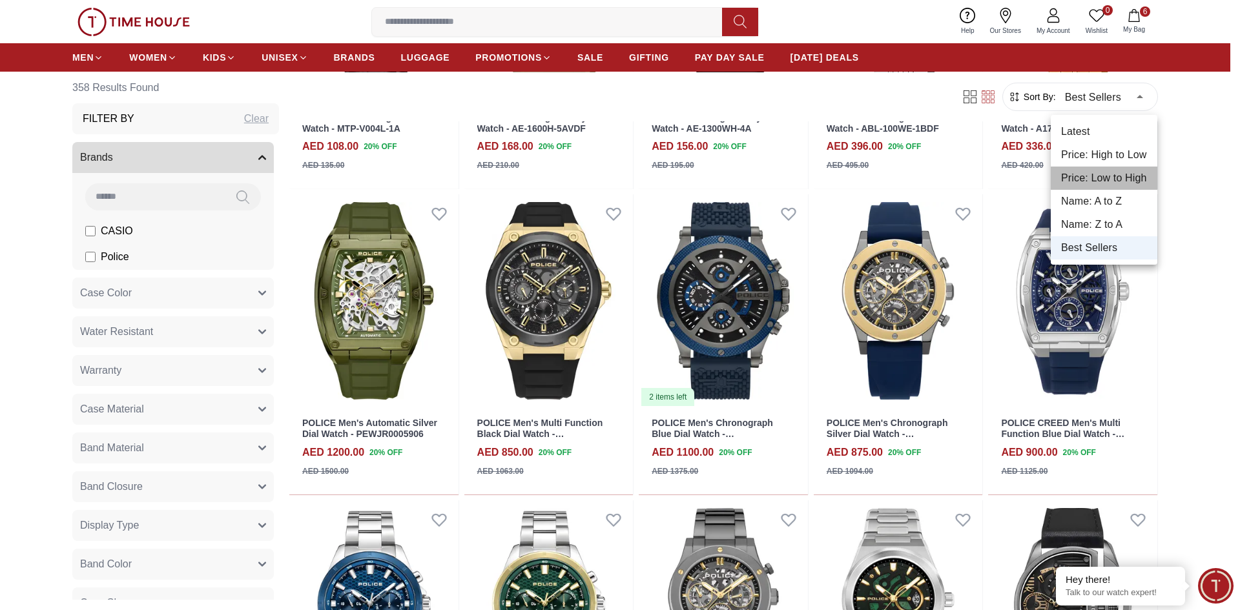
click at [1098, 183] on li "Price: Low to High" at bounding box center [1103, 178] width 107 height 23
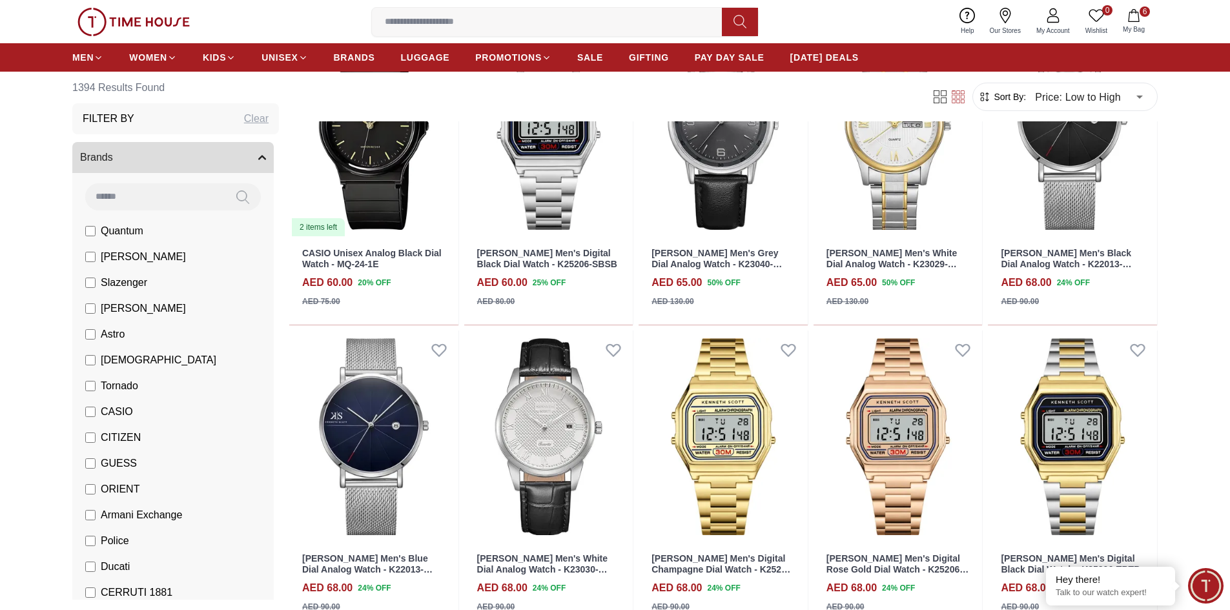
scroll to position [1679, 0]
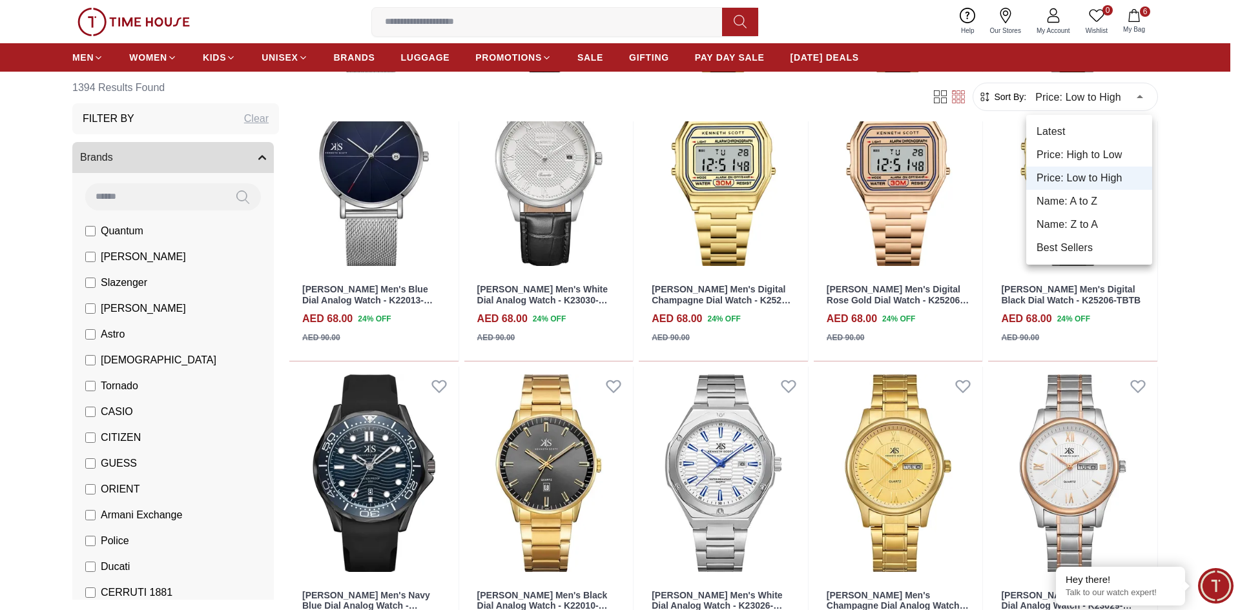
click at [1089, 252] on li "Best Sellers" at bounding box center [1089, 247] width 126 height 23
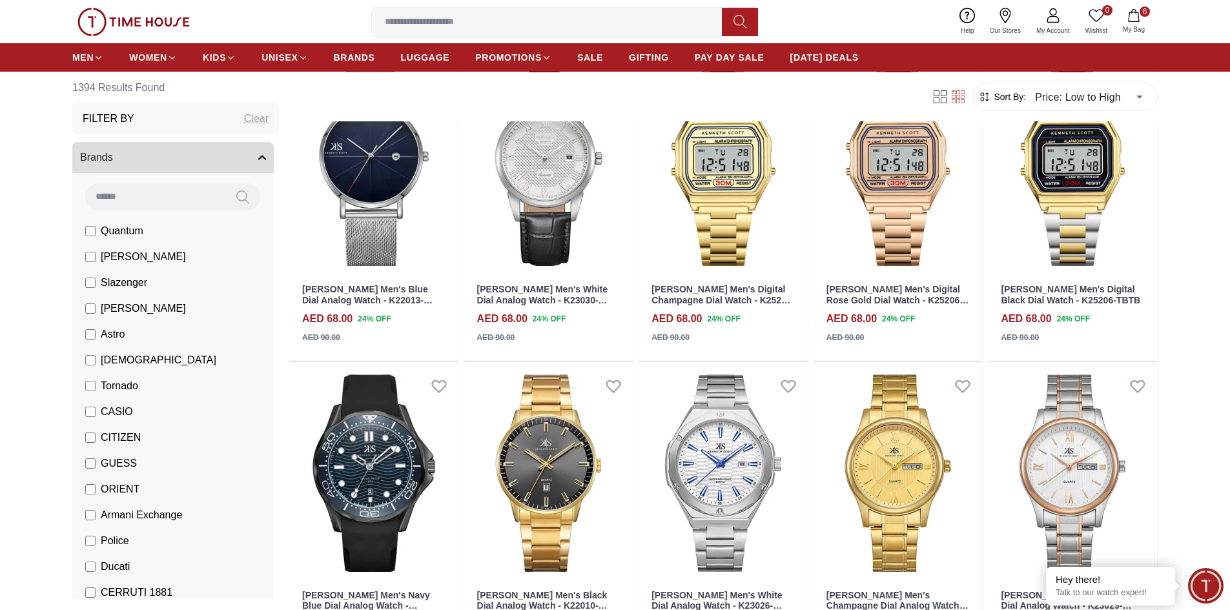
type input "*"
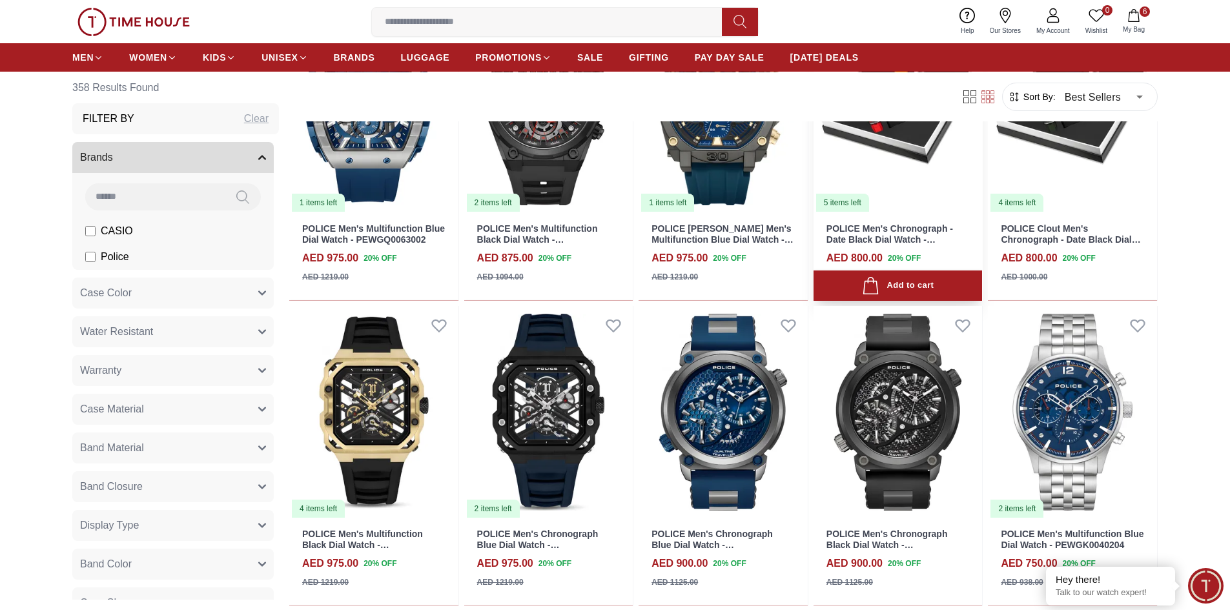
scroll to position [1679, 0]
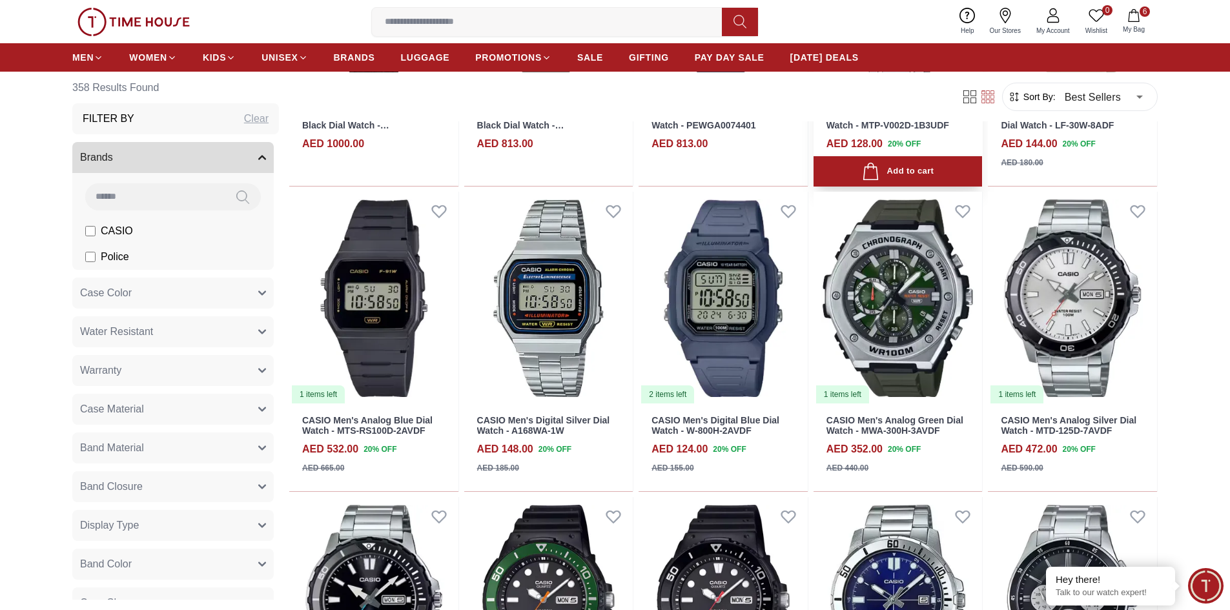
scroll to position [2841, 0]
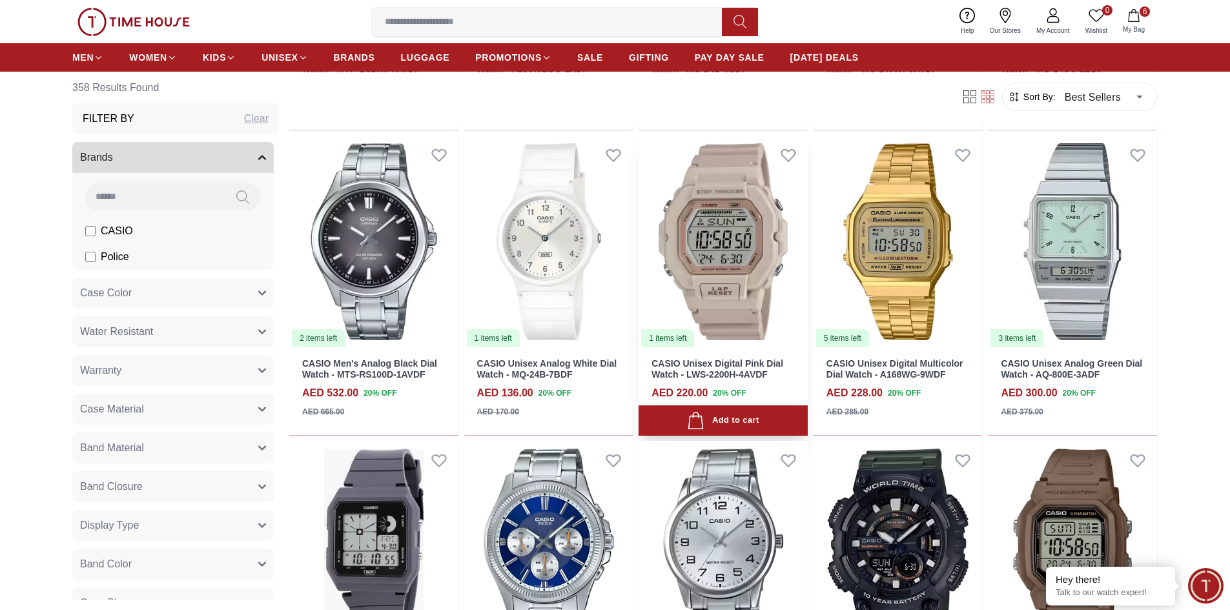
scroll to position [3745, 0]
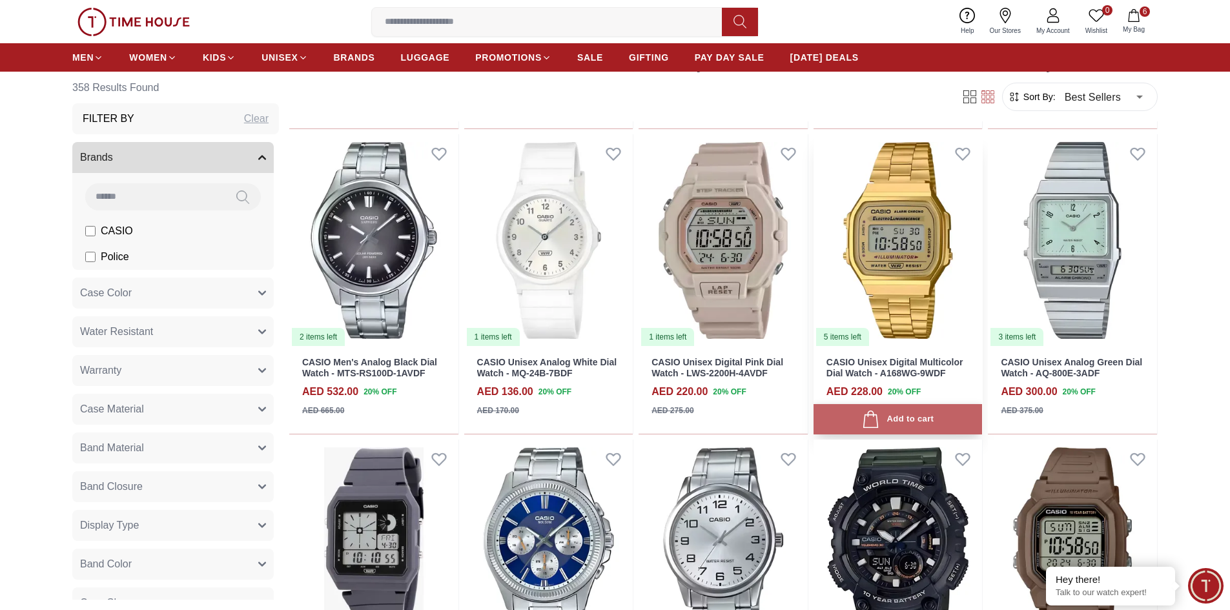
click at [906, 414] on div "Add to cart" at bounding box center [898, 419] width 72 height 17
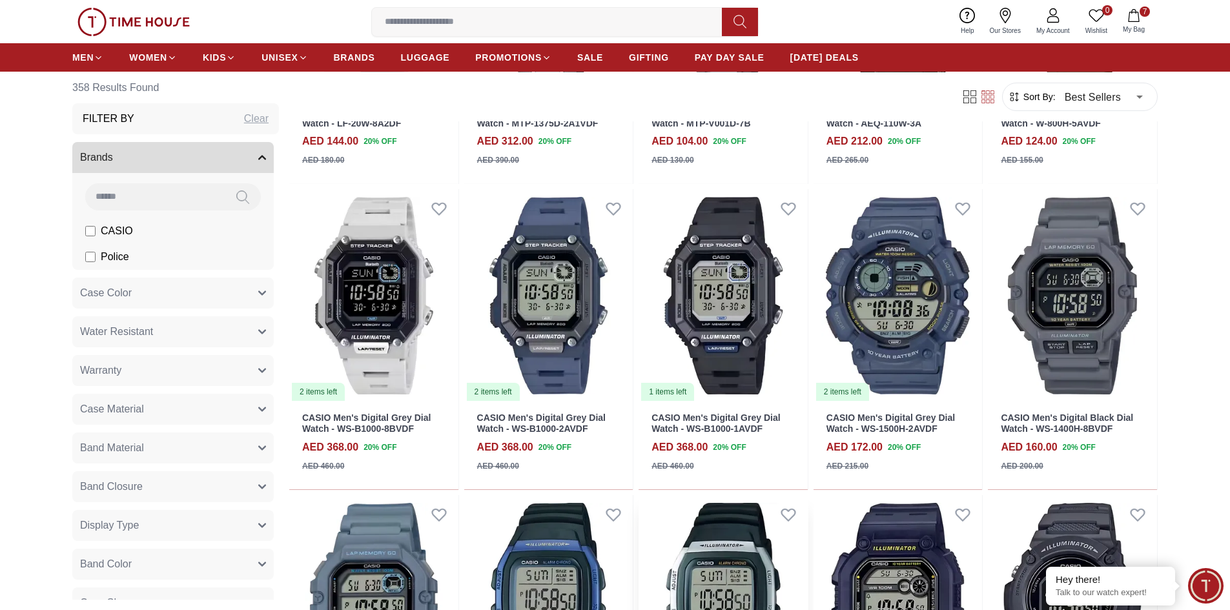
scroll to position [4584, 0]
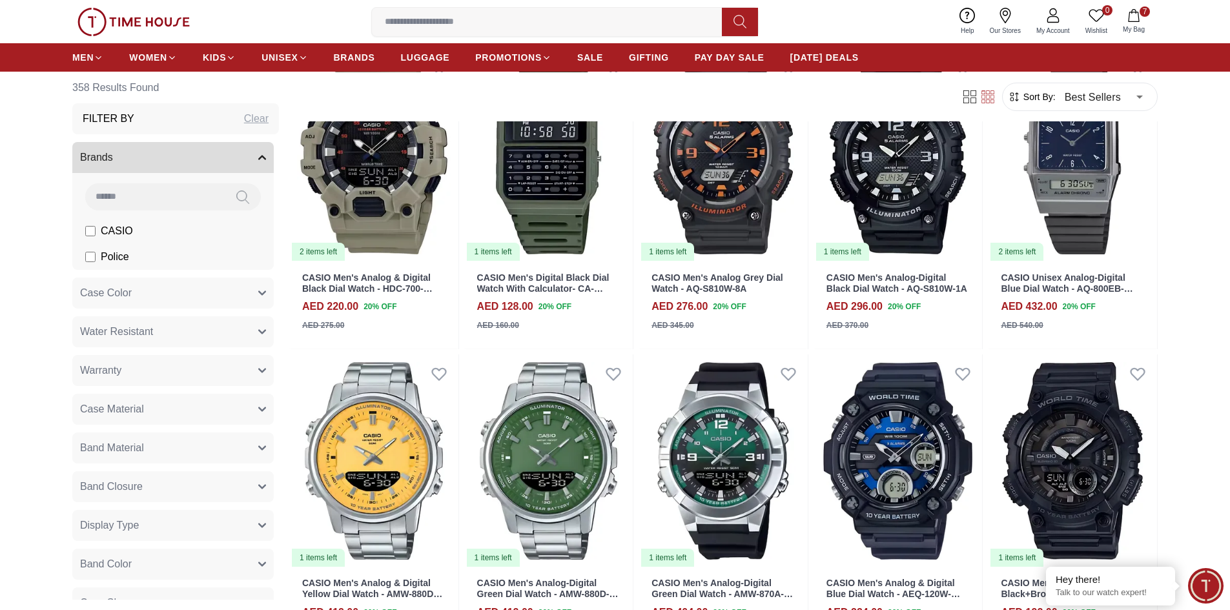
scroll to position [8264, 0]
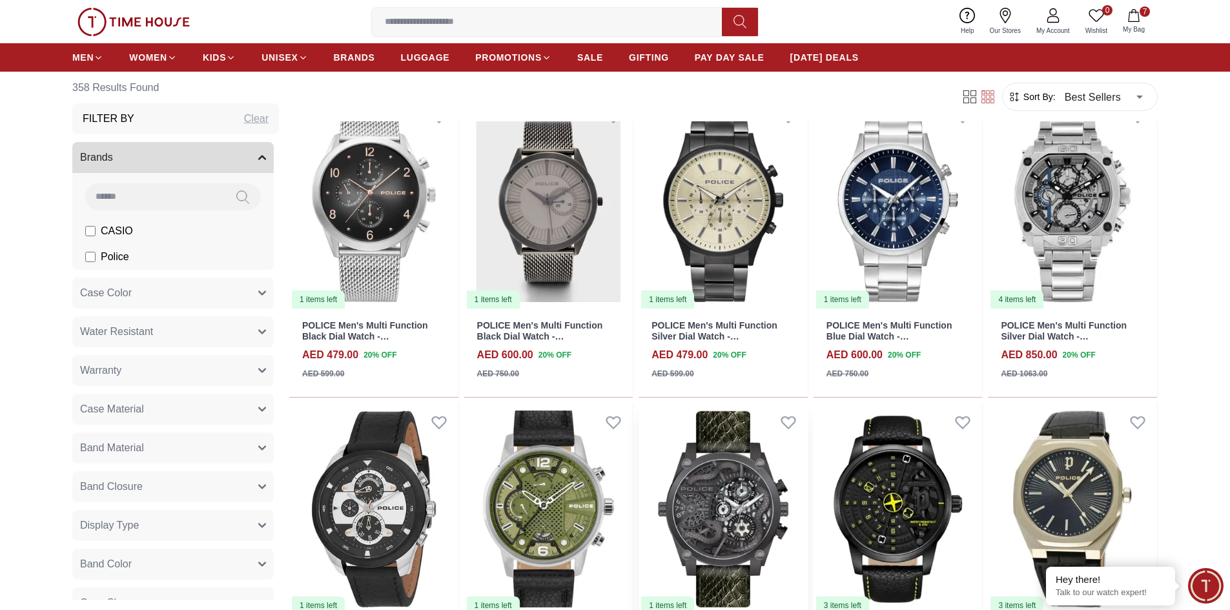
scroll to position [9491, 0]
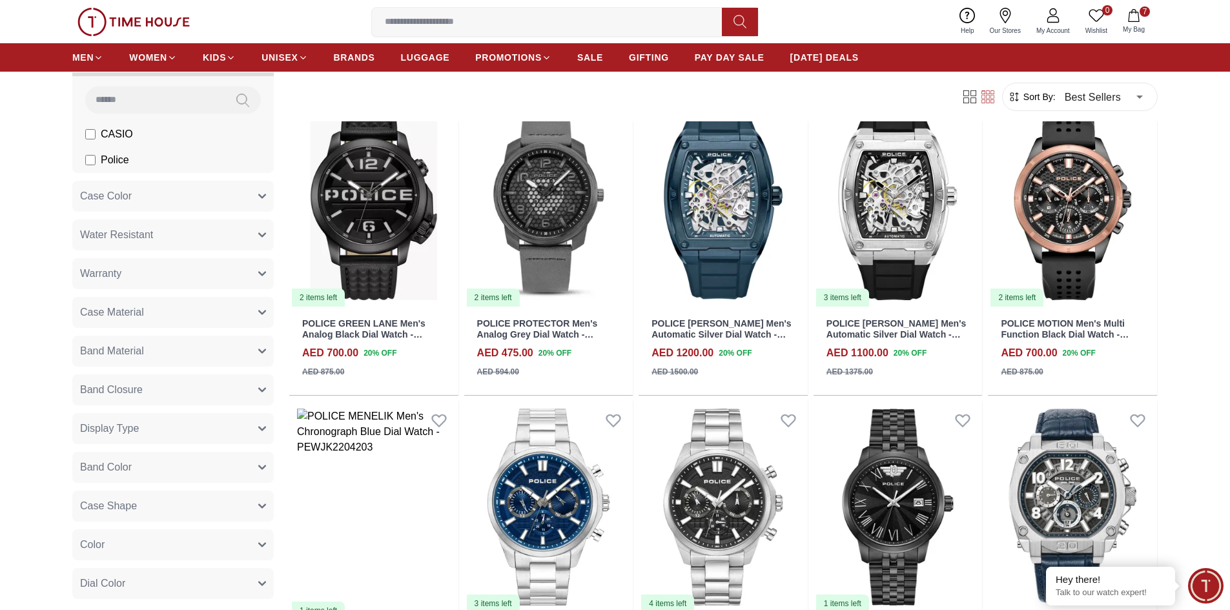
scroll to position [194, 0]
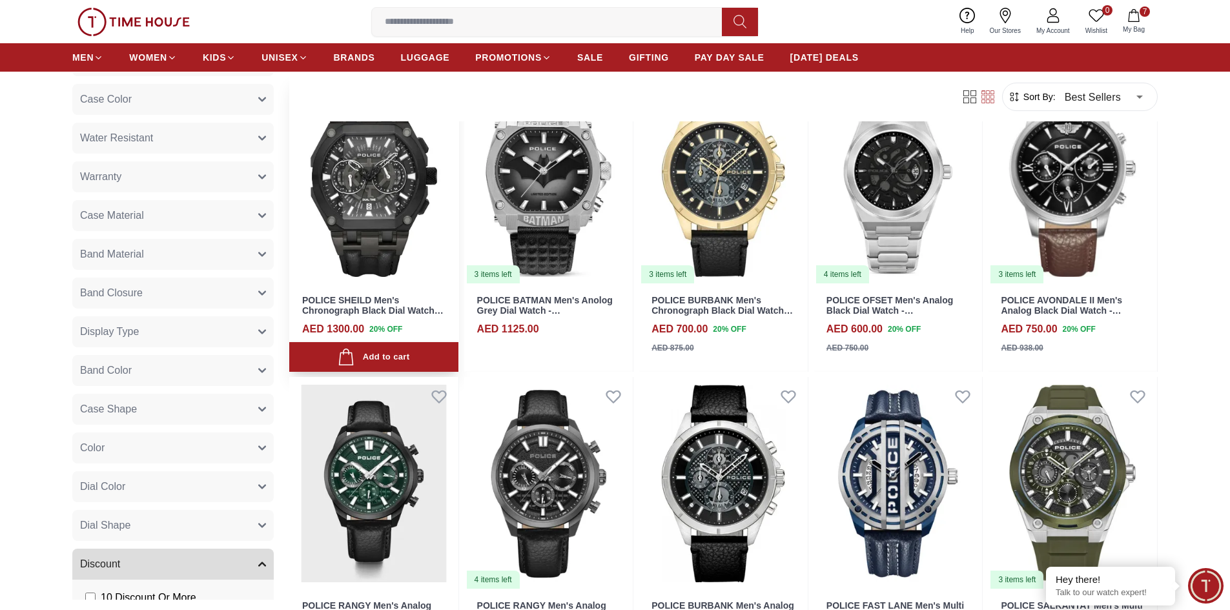
scroll to position [11879, 0]
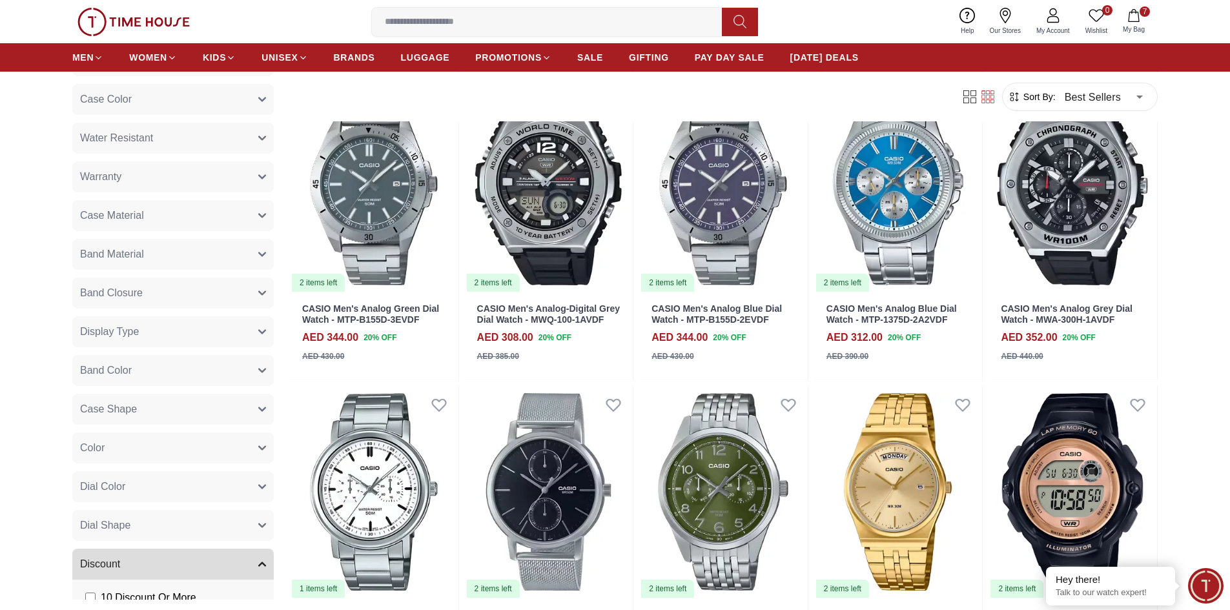
scroll to position [13106, 0]
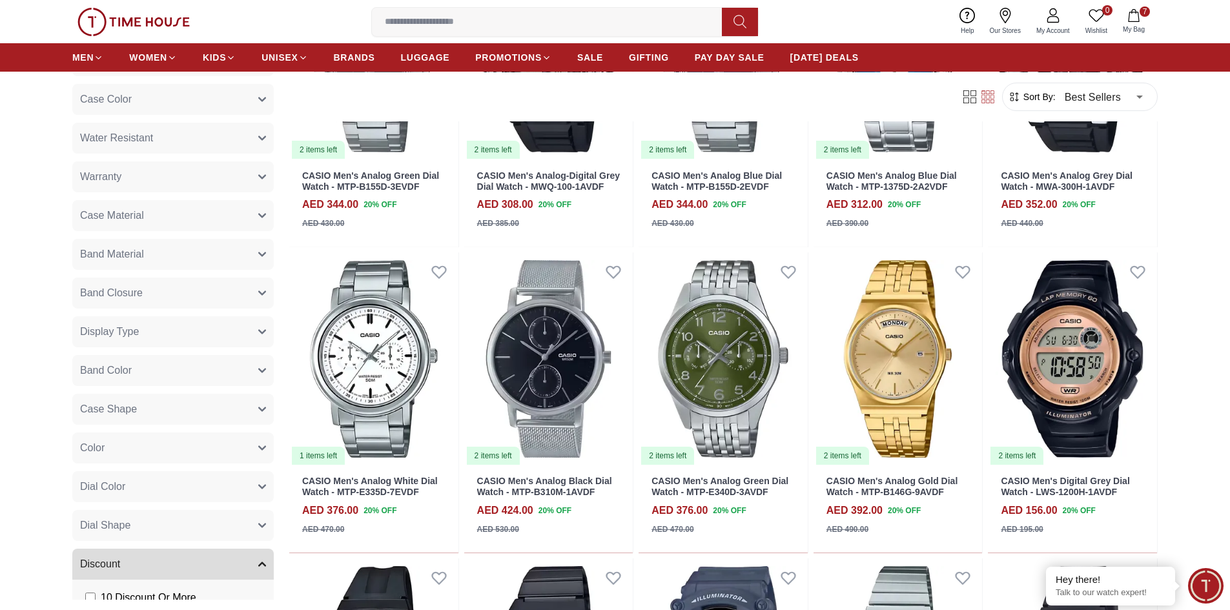
scroll to position [13364, 0]
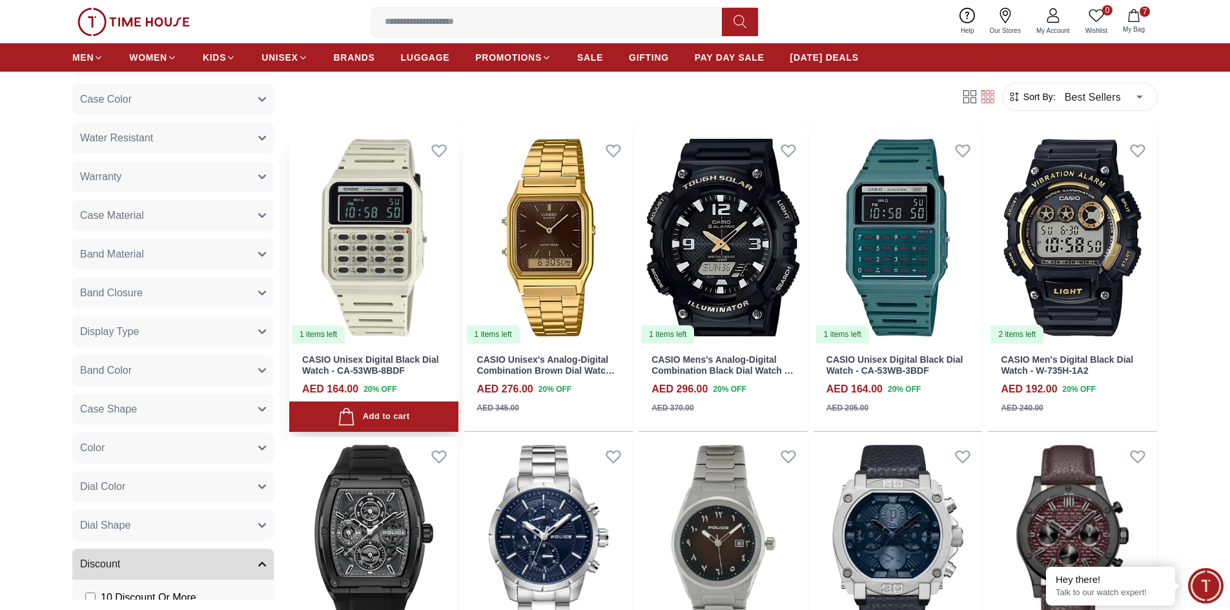
scroll to position [15560, 0]
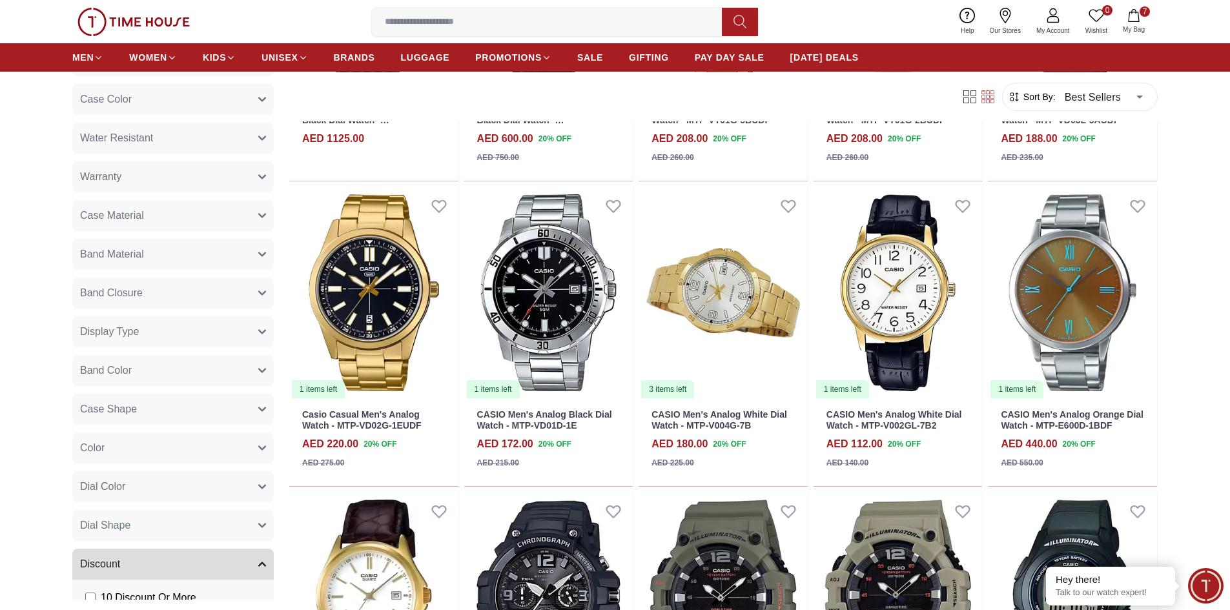
scroll to position [16593, 0]
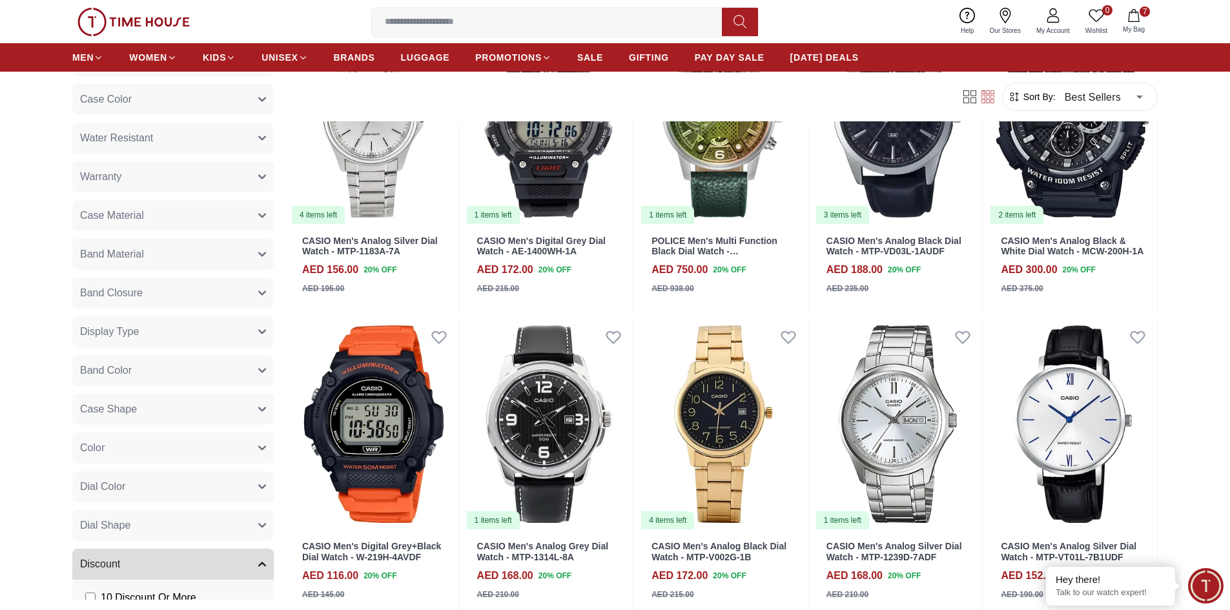
scroll to position [18013, 0]
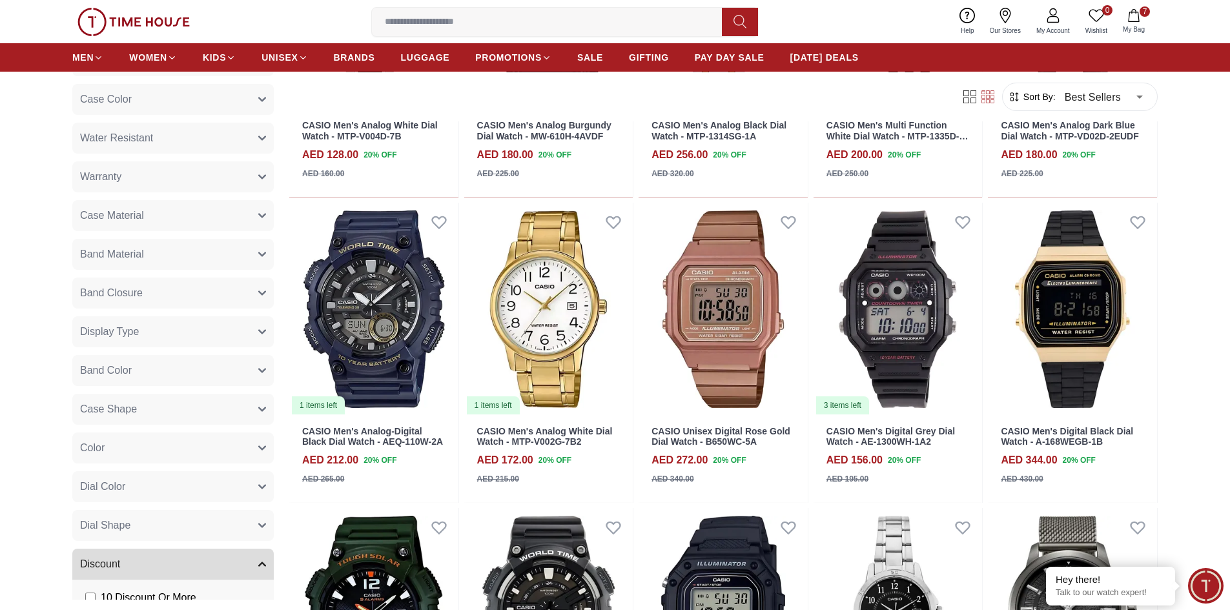
scroll to position [18659, 0]
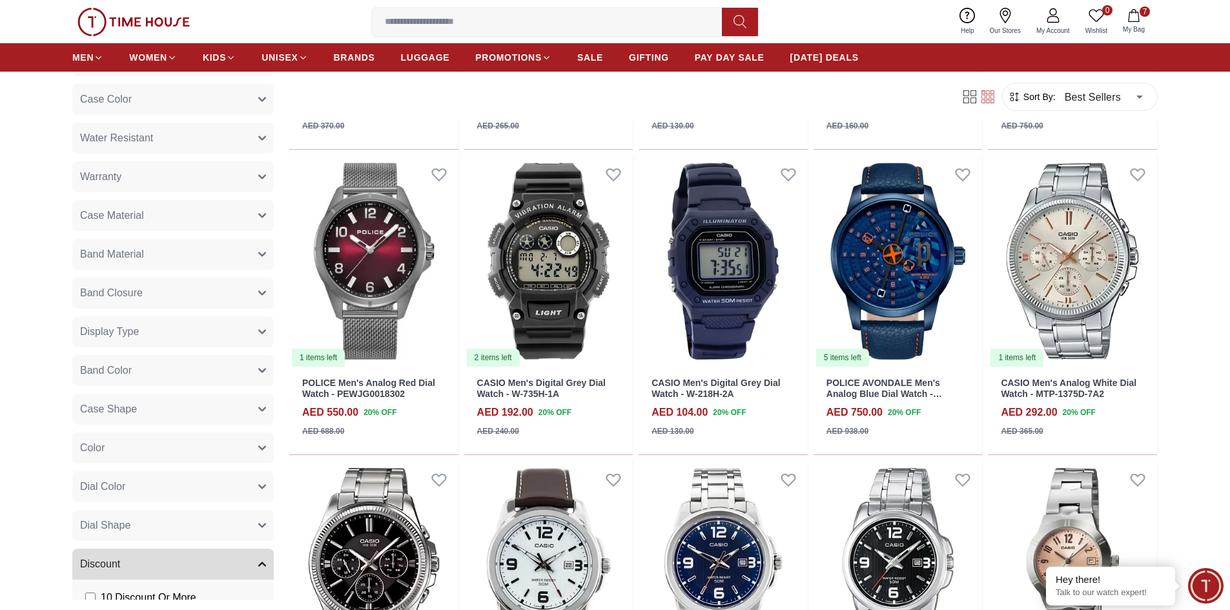
scroll to position [19562, 0]
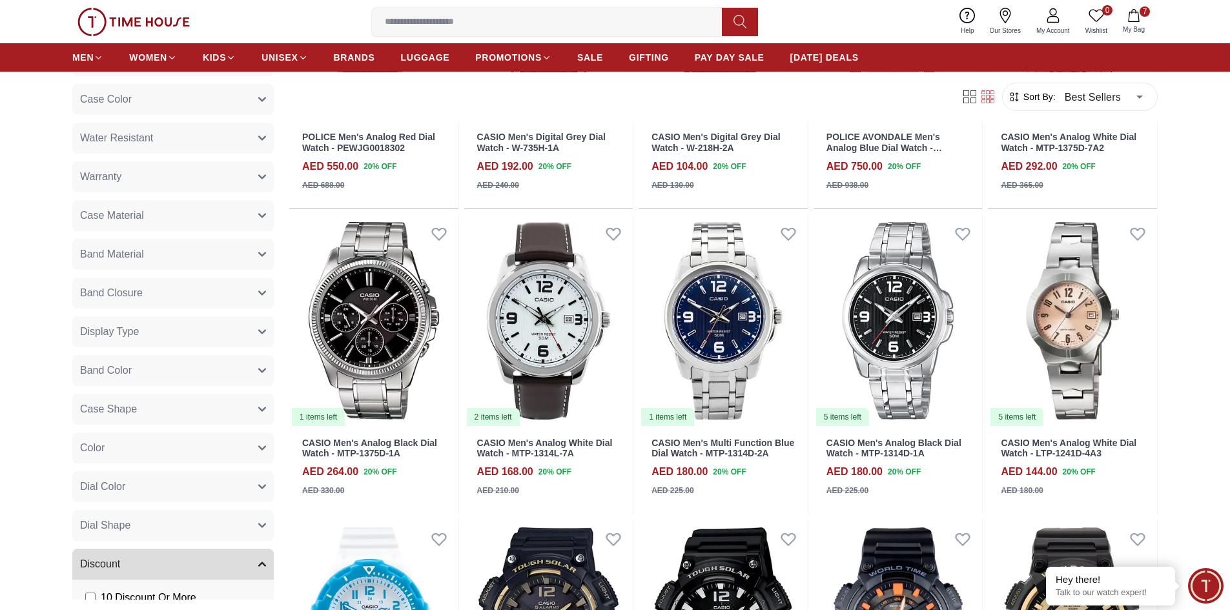
click at [181, 26] on img at bounding box center [133, 22] width 112 height 28
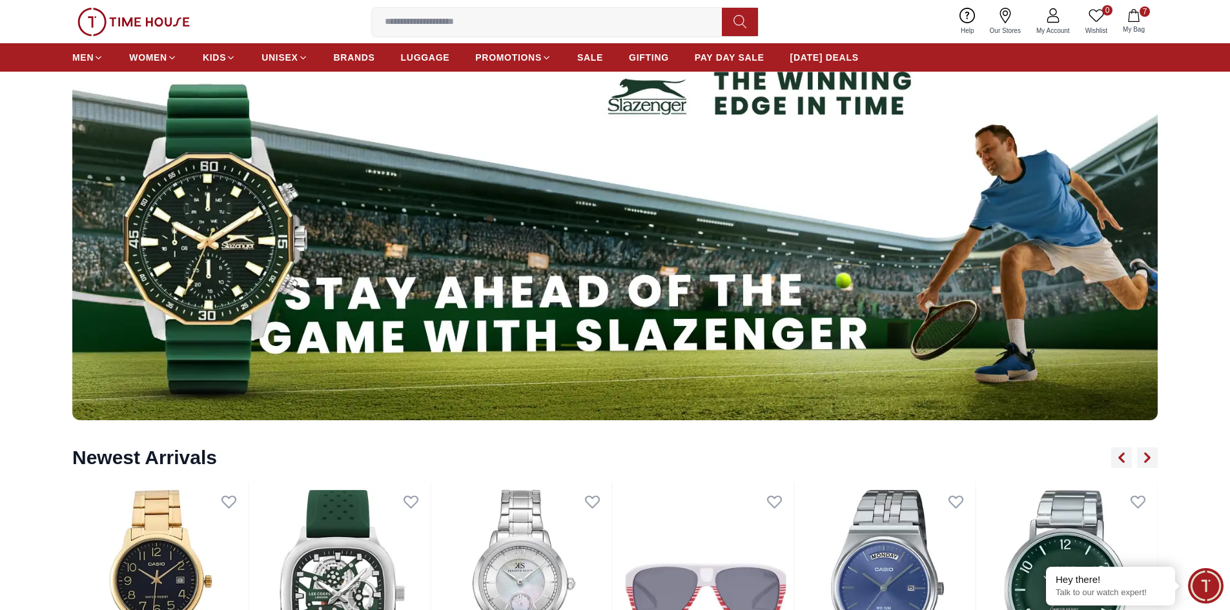
scroll to position [1614, 0]
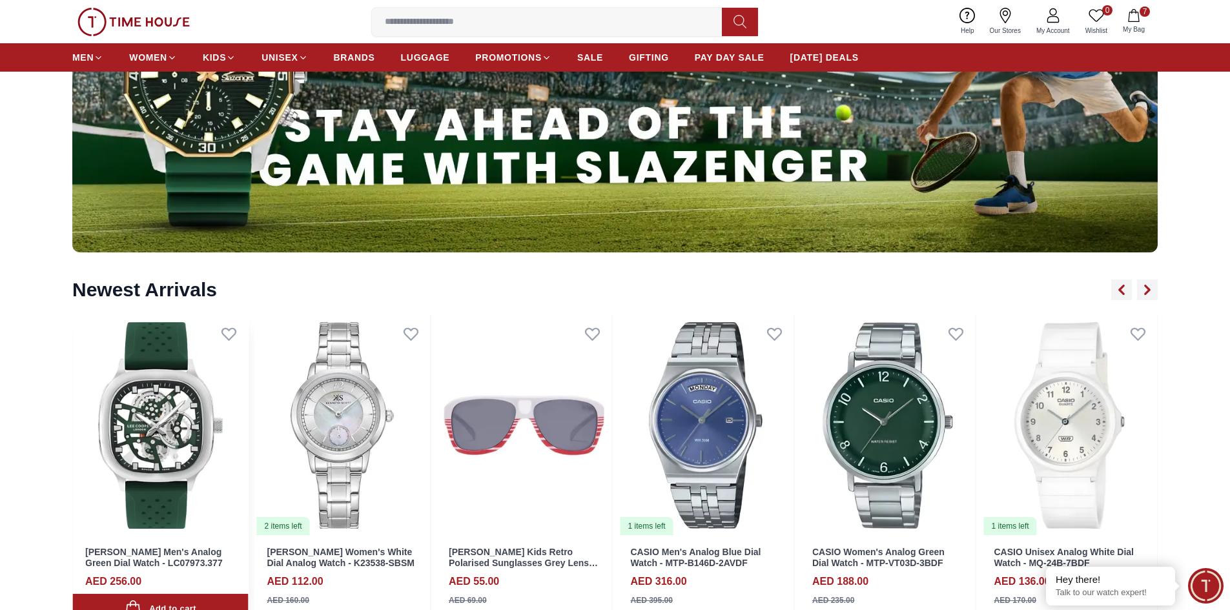
click at [165, 396] on img at bounding box center [160, 425] width 176 height 222
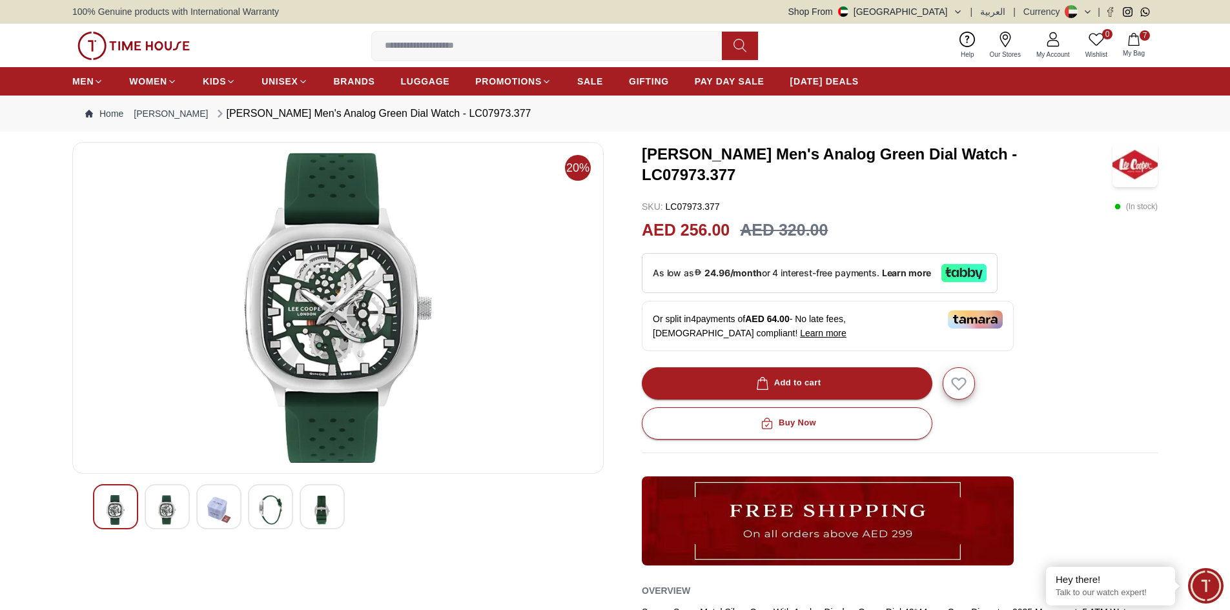
click at [168, 502] on img at bounding box center [167, 510] width 23 height 30
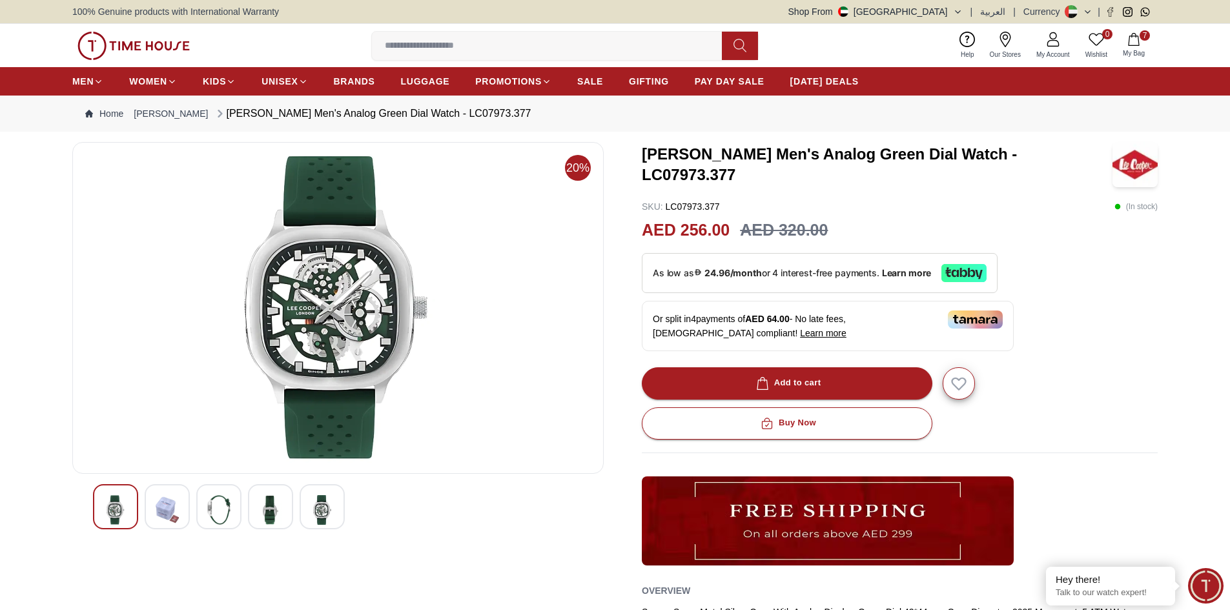
click at [172, 507] on img at bounding box center [167, 510] width 23 height 30
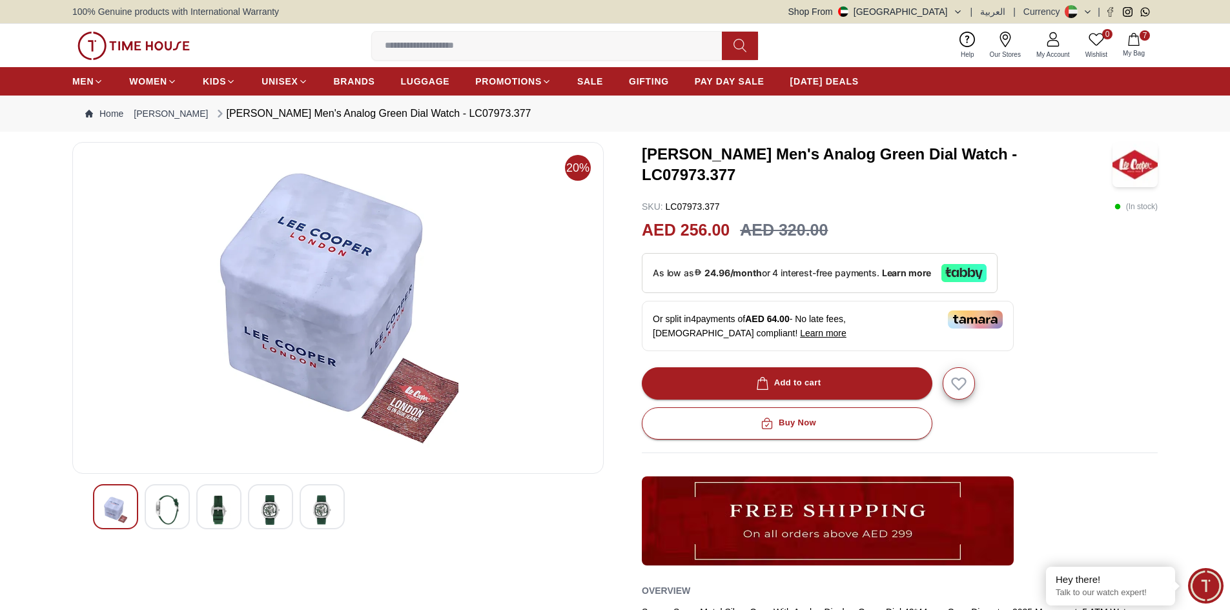
click at [215, 507] on img at bounding box center [218, 510] width 23 height 30
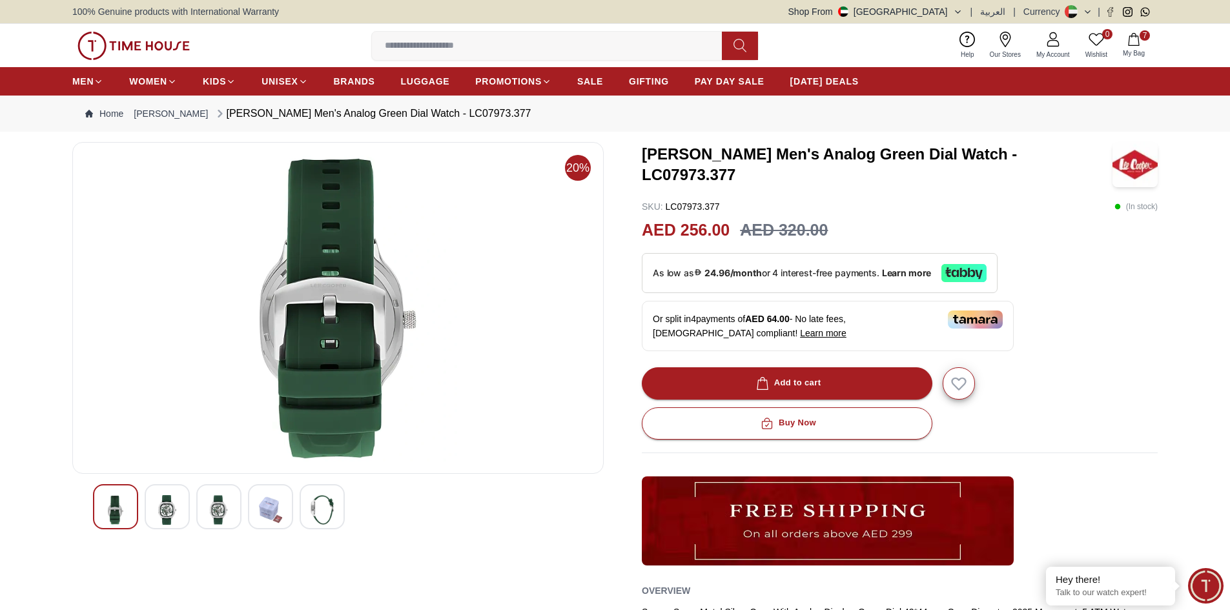
click at [251, 509] on div at bounding box center [270, 506] width 45 height 45
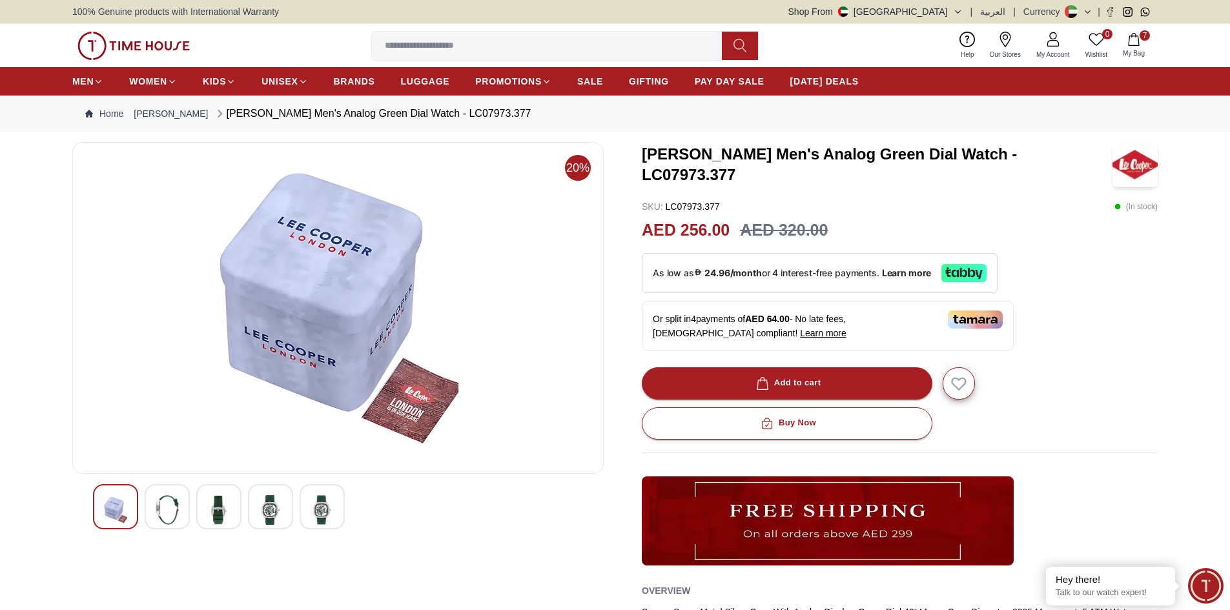
click at [275, 509] on img at bounding box center [270, 510] width 23 height 30
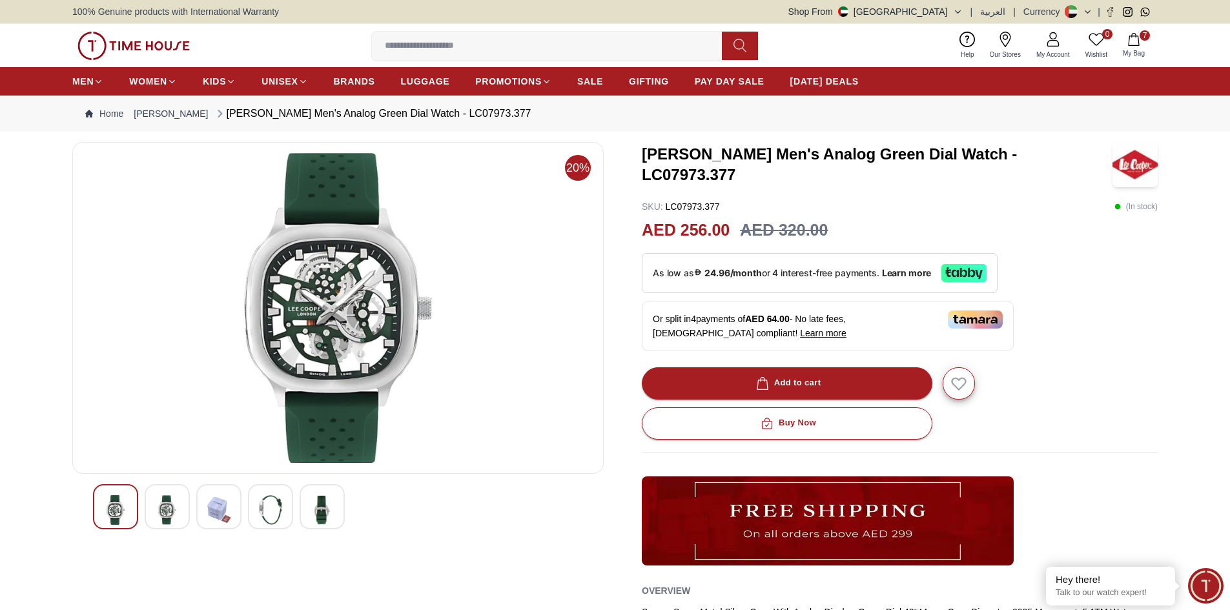
click at [314, 506] on img at bounding box center [322, 510] width 23 height 30
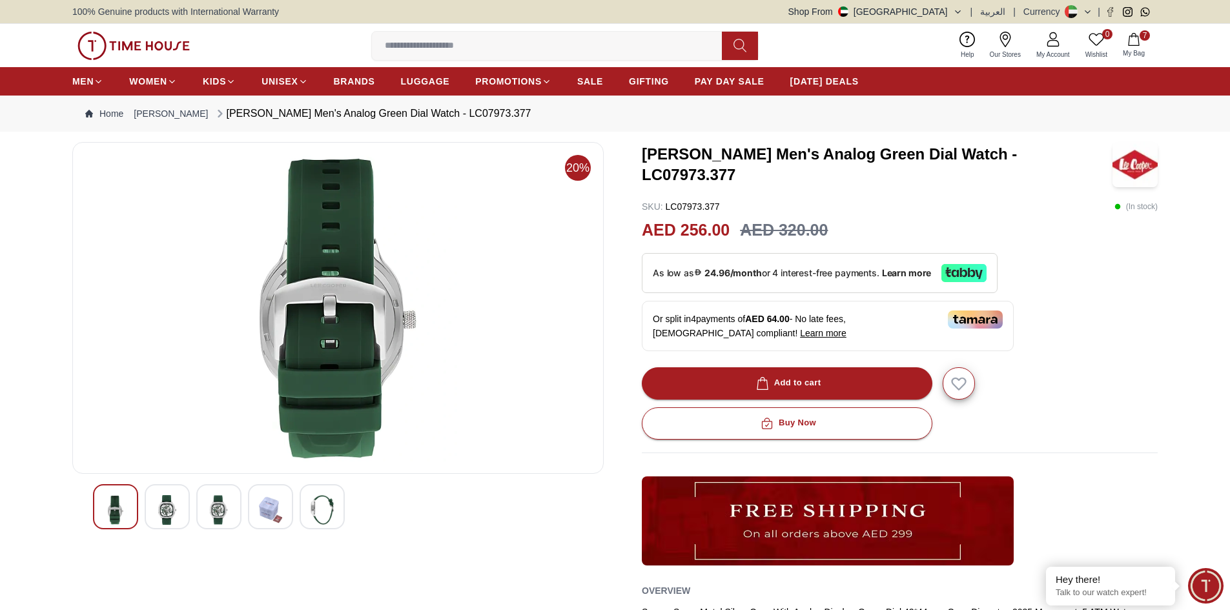
click at [283, 503] on div at bounding box center [270, 506] width 45 height 45
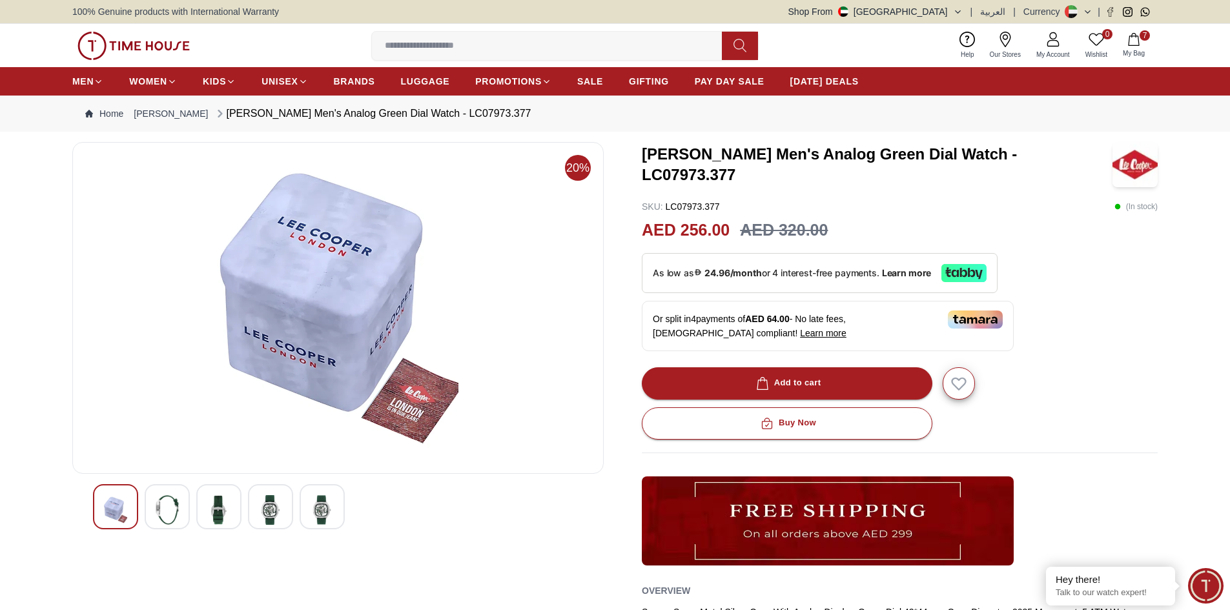
click at [252, 502] on div at bounding box center [270, 506] width 45 height 45
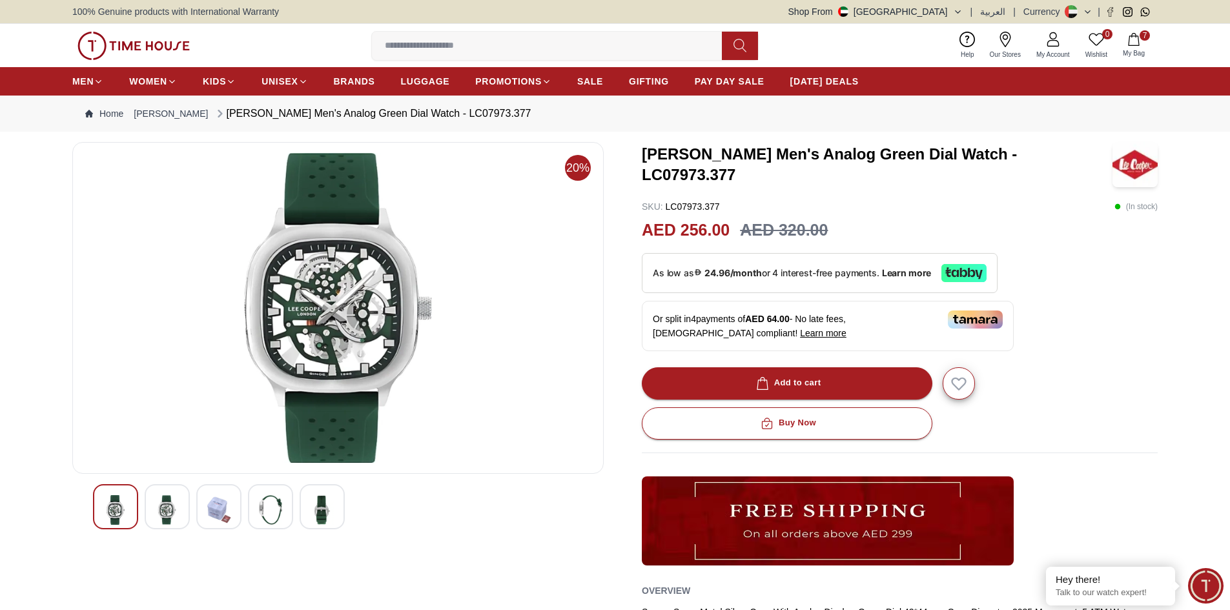
click at [209, 507] on img at bounding box center [218, 510] width 23 height 30
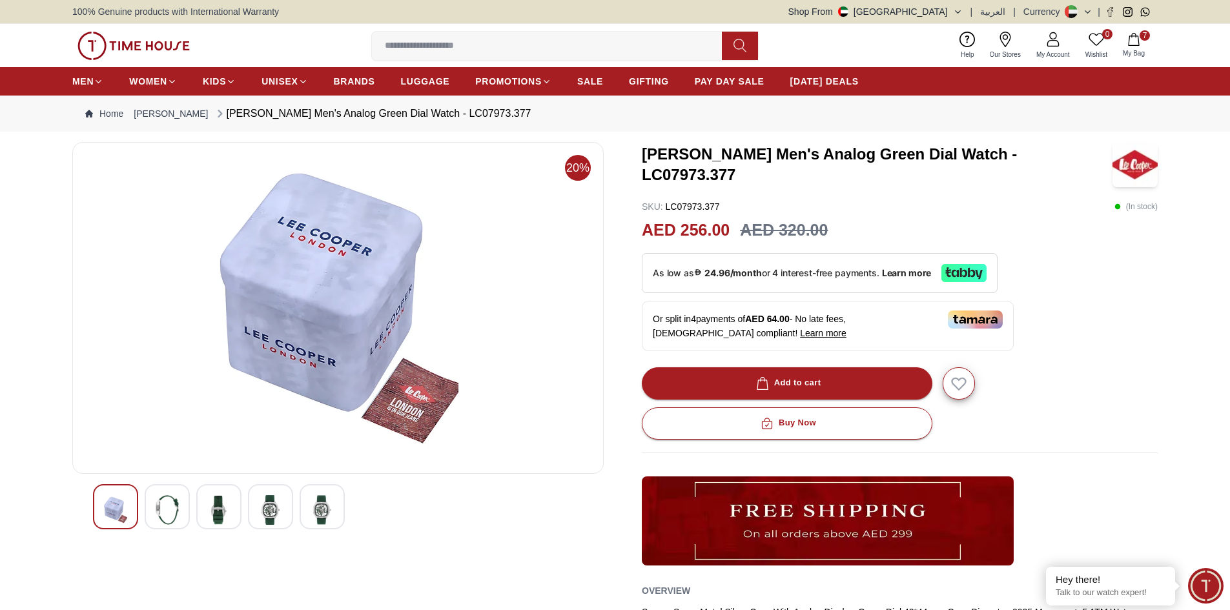
click at [170, 507] on img at bounding box center [167, 510] width 23 height 30
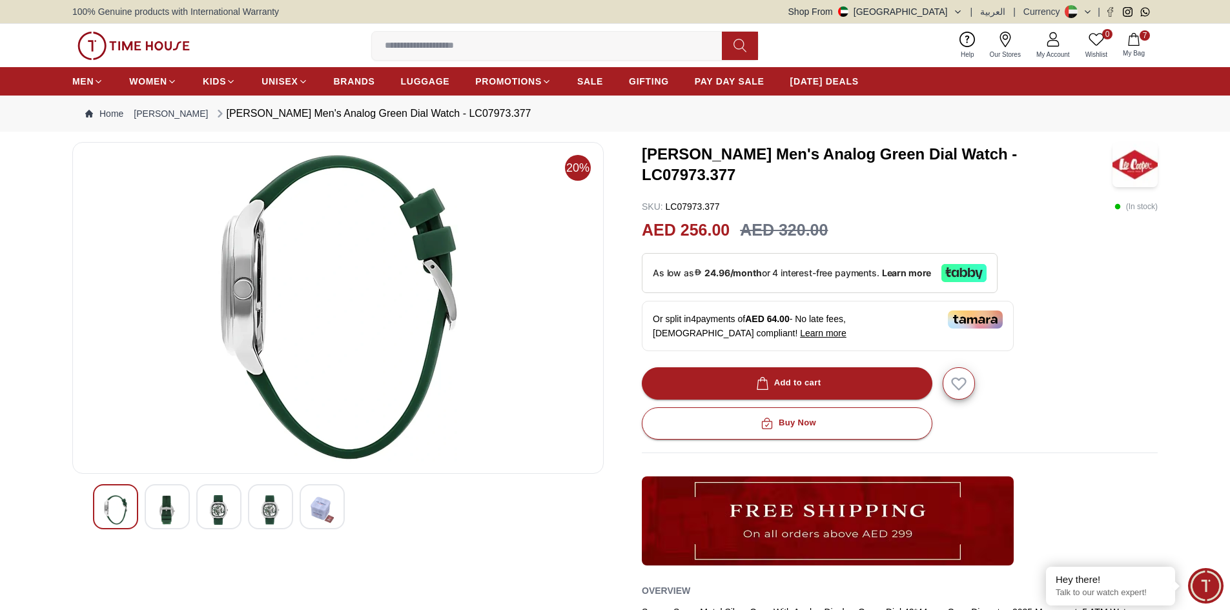
click at [114, 506] on img at bounding box center [115, 510] width 23 height 30
click at [171, 503] on img at bounding box center [167, 510] width 23 height 30
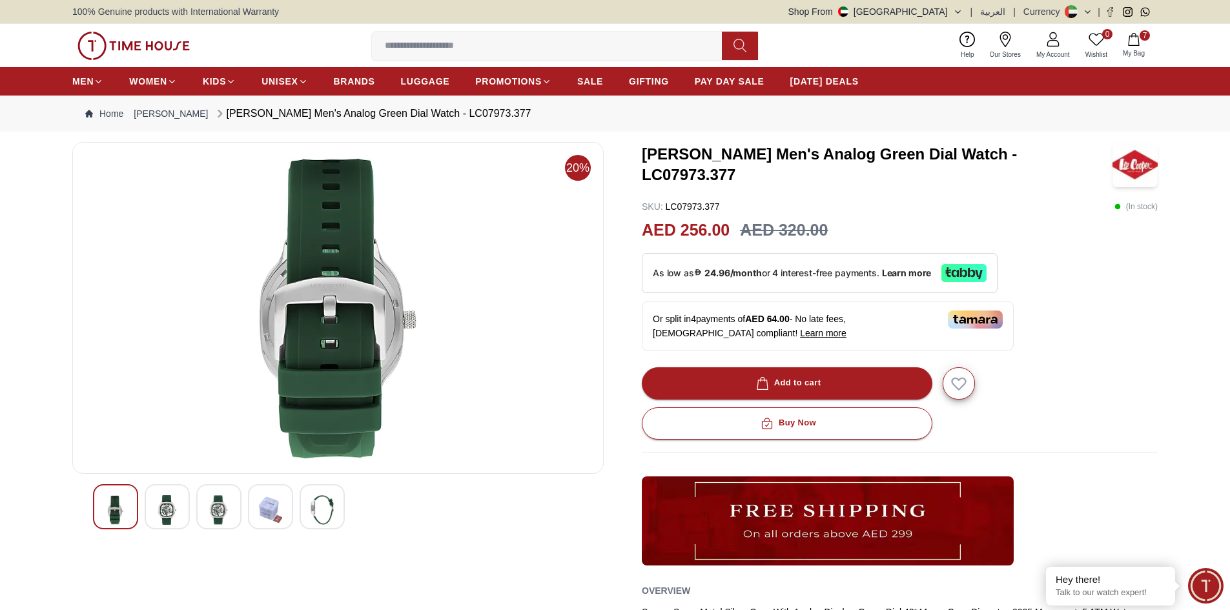
click at [200, 503] on div at bounding box center [218, 506] width 45 height 45
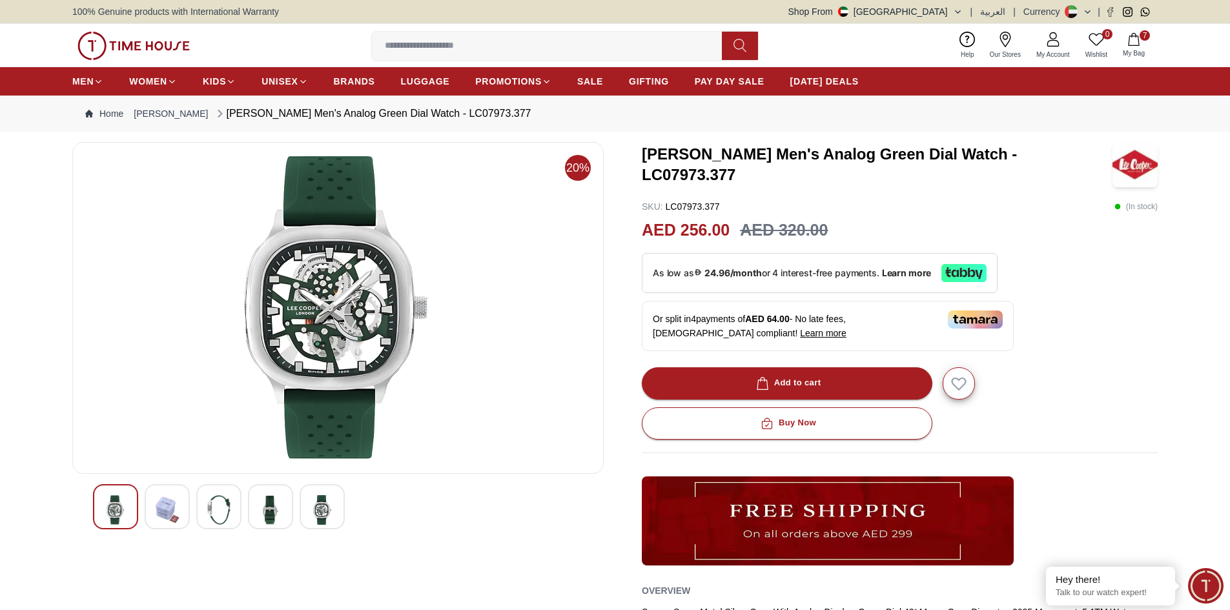
click at [235, 506] on div at bounding box center [218, 506] width 45 height 45
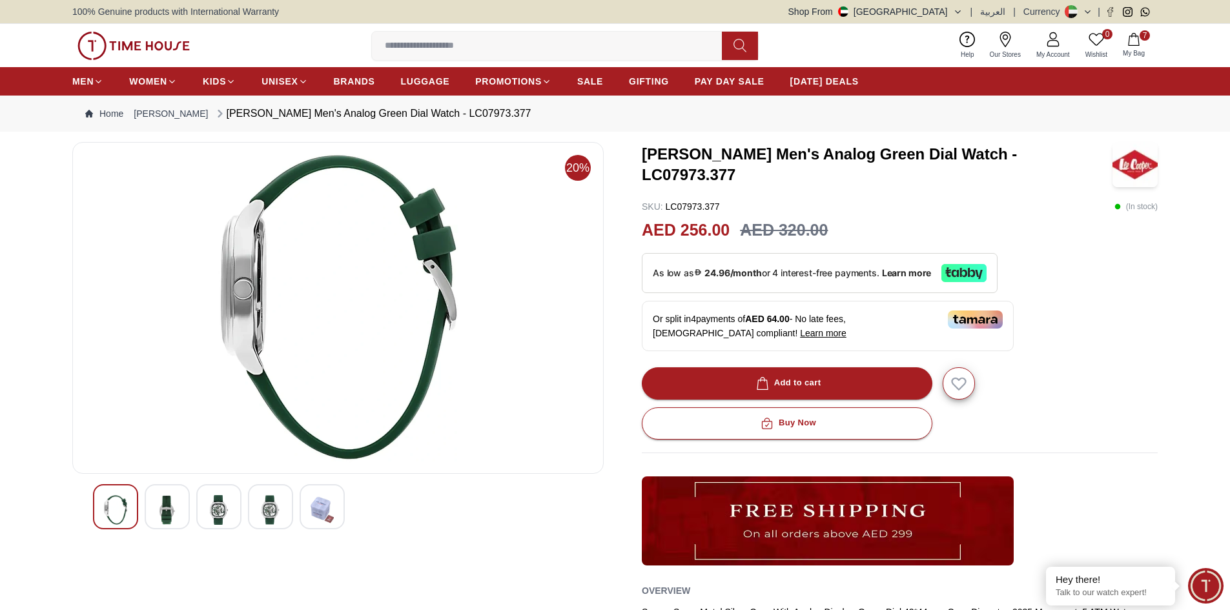
click at [179, 509] on div at bounding box center [167, 506] width 45 height 45
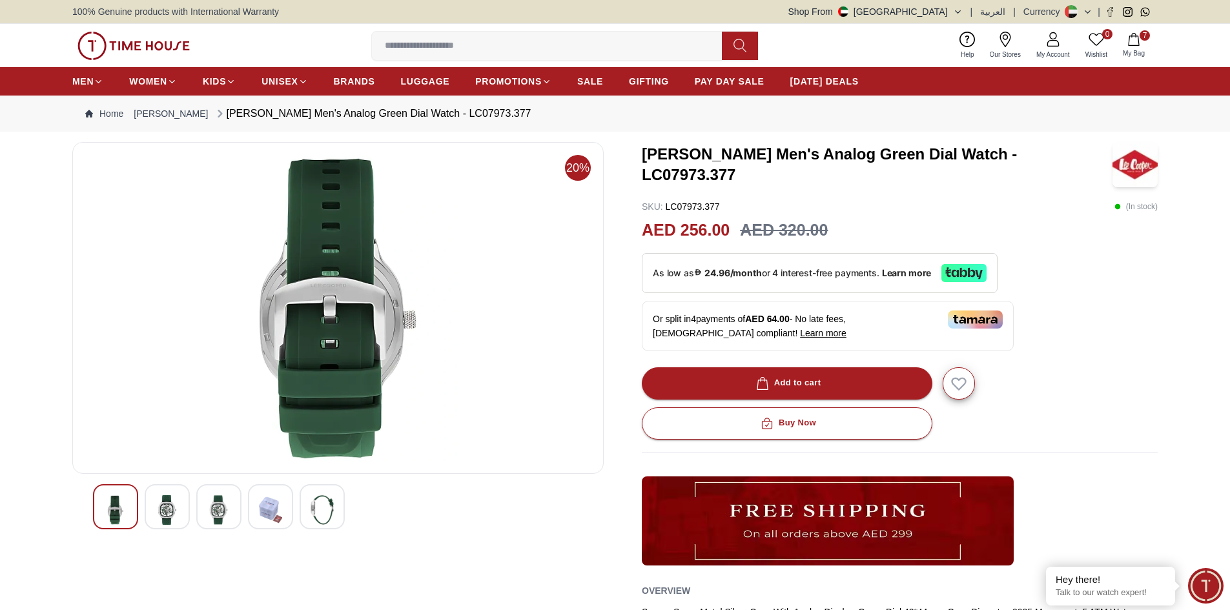
click at [212, 507] on img at bounding box center [218, 510] width 23 height 30
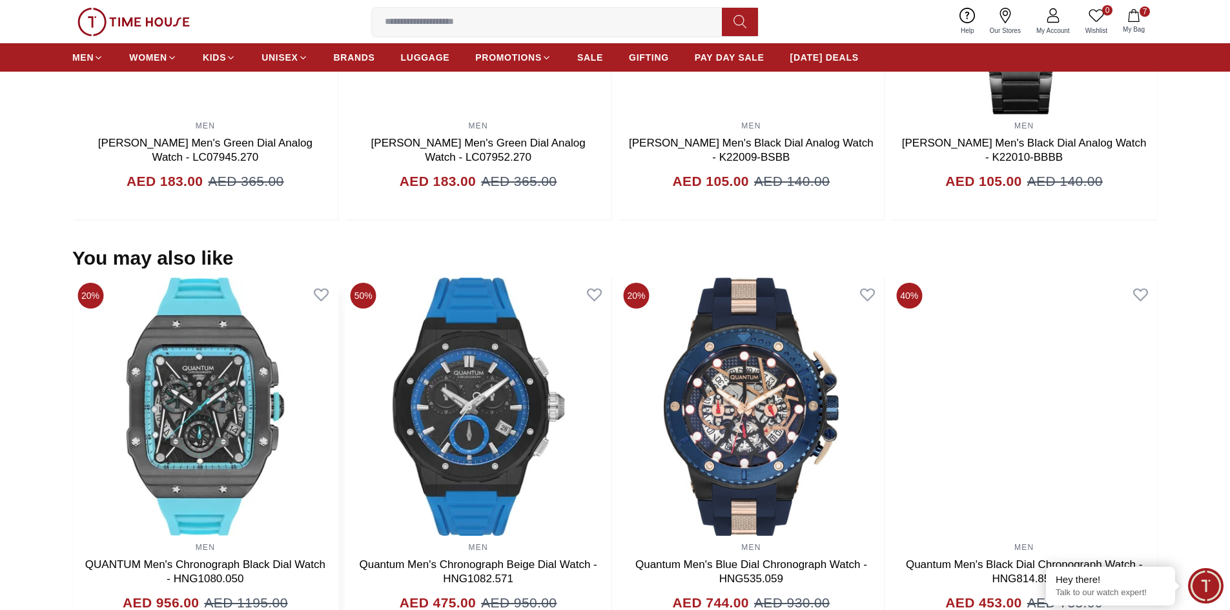
scroll to position [1162, 0]
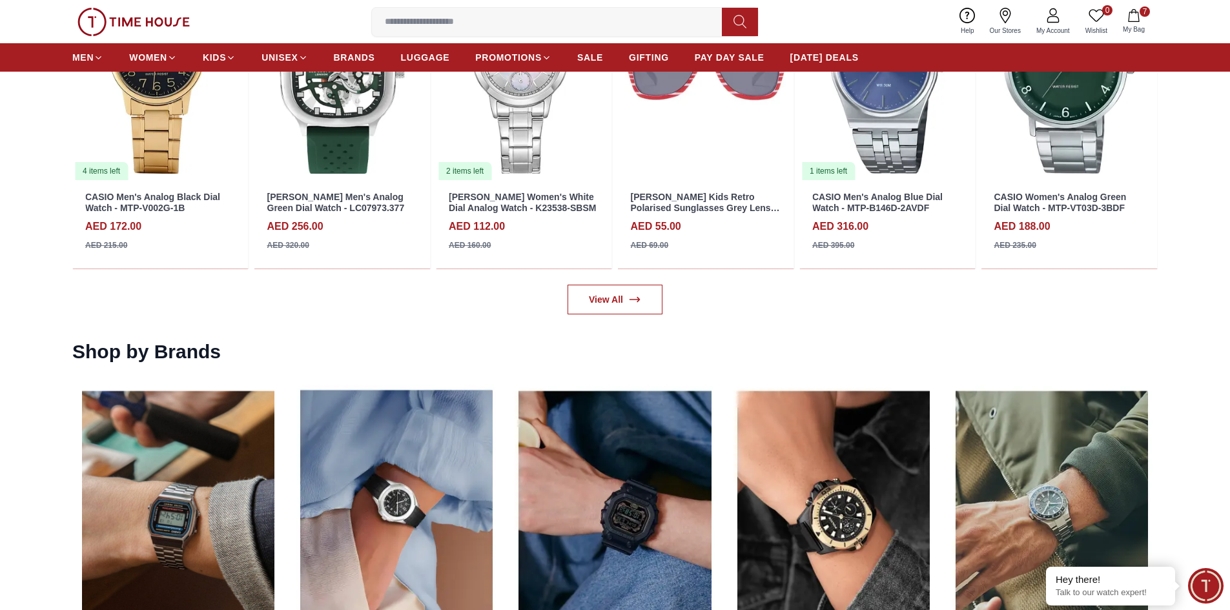
scroll to position [2131, 0]
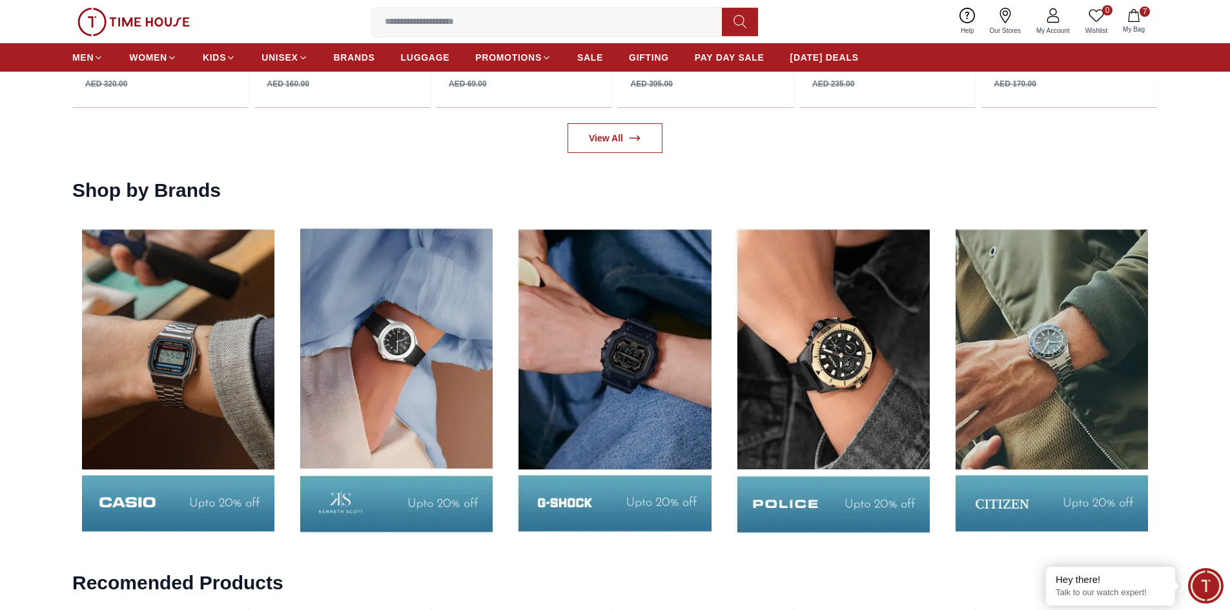
click at [640, 433] on img at bounding box center [615, 380] width 212 height 331
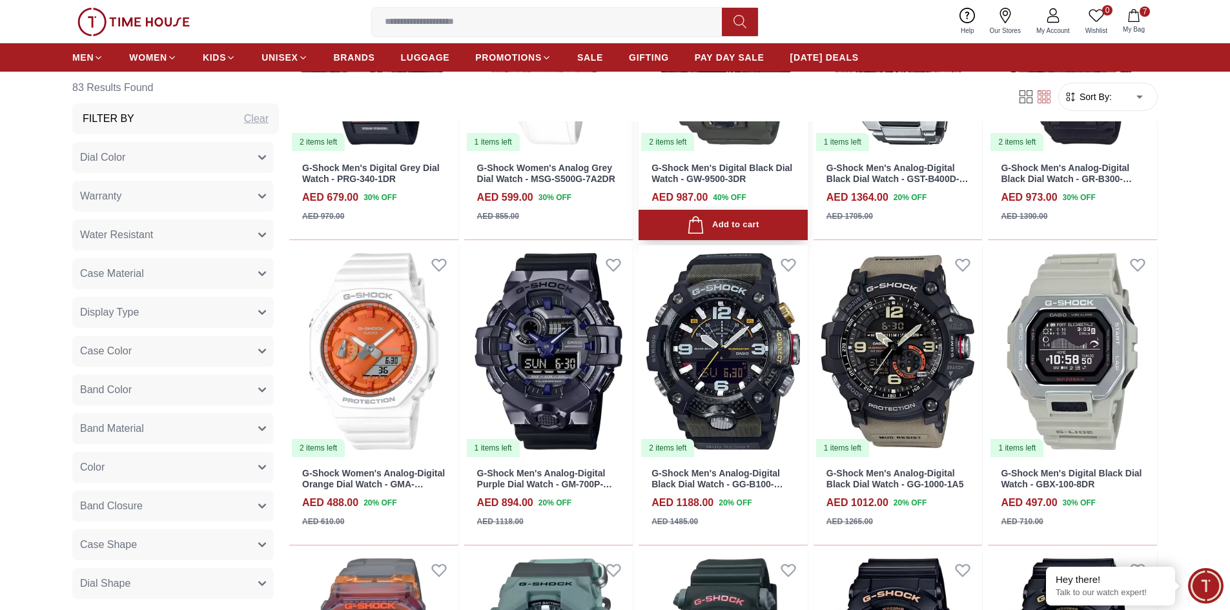
scroll to position [839, 0]
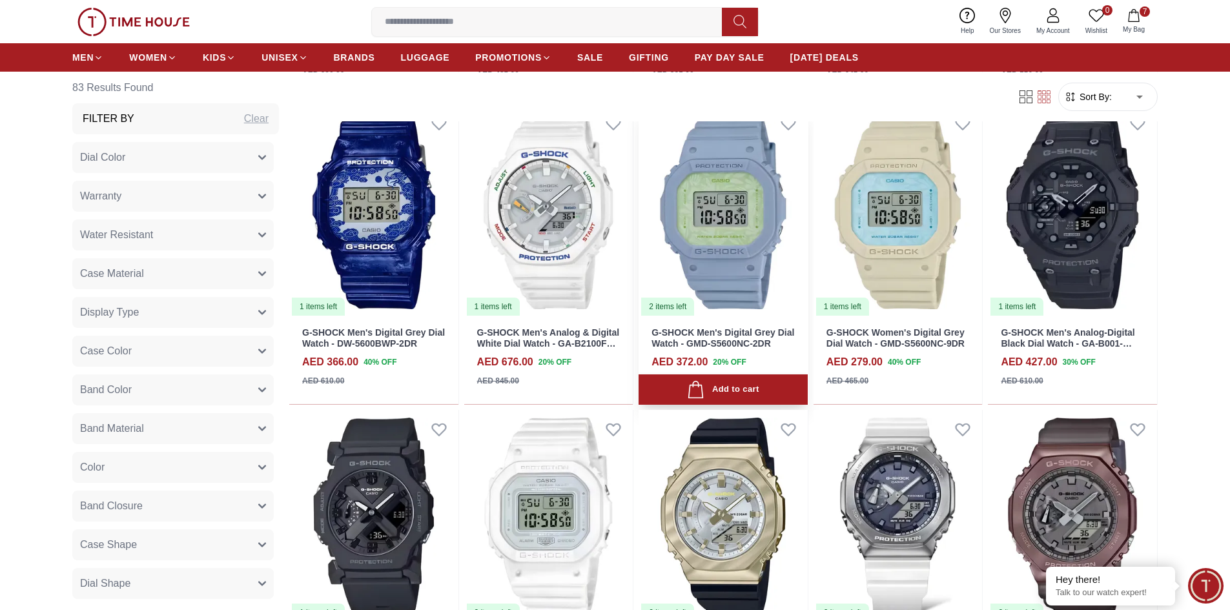
scroll to position [2453, 0]
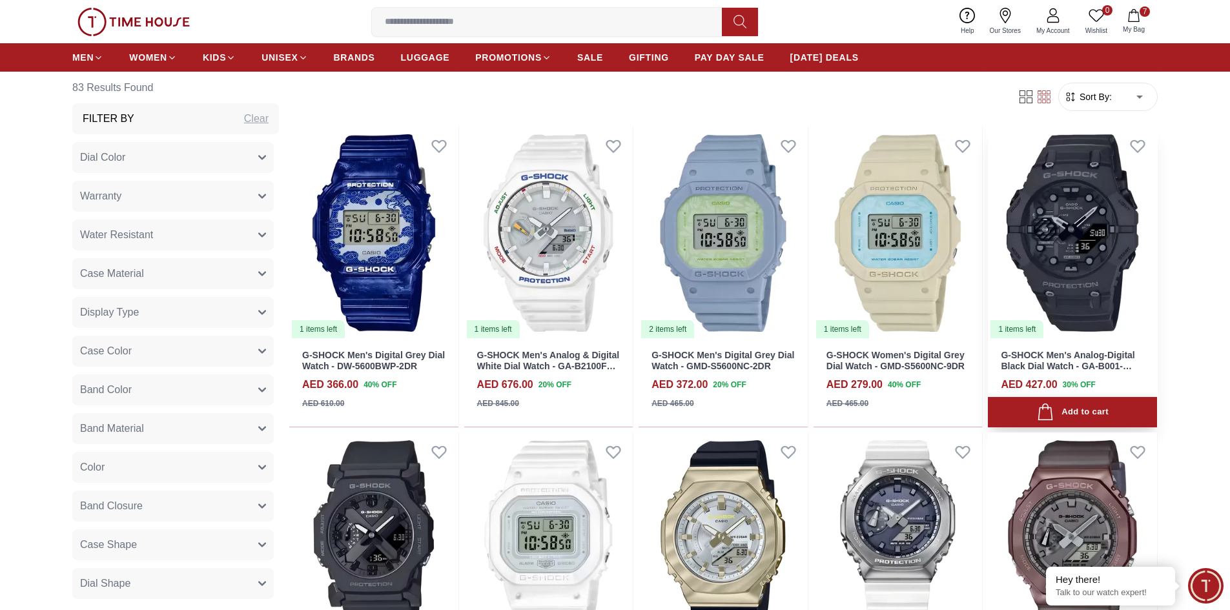
click at [1070, 408] on div "Add to cart" at bounding box center [1073, 412] width 72 height 17
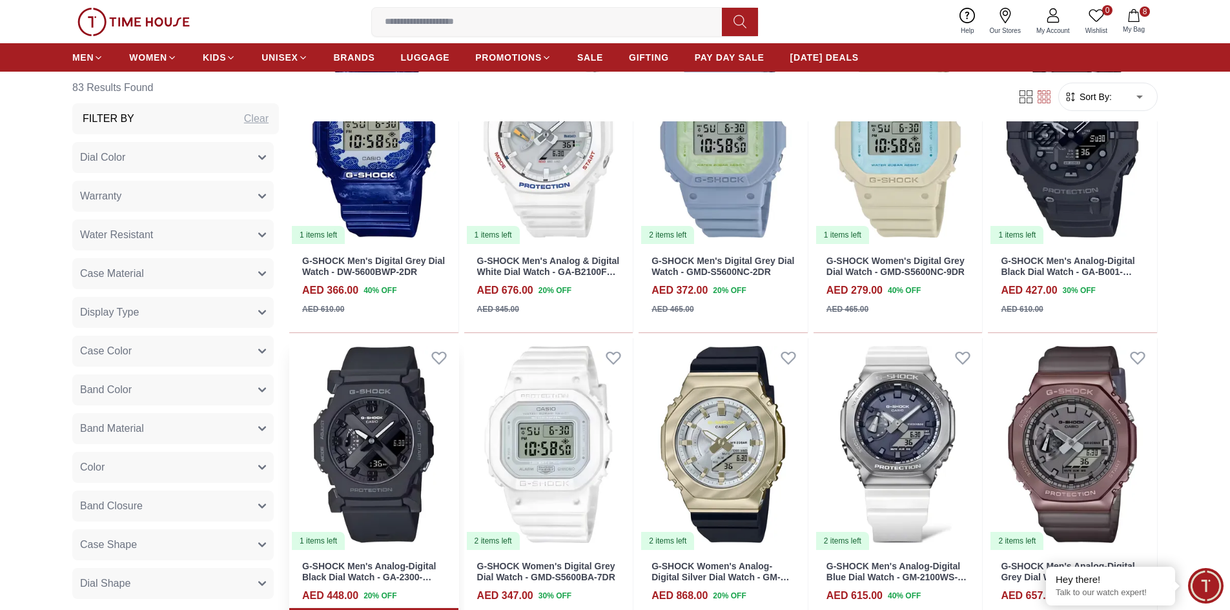
scroll to position [2647, 0]
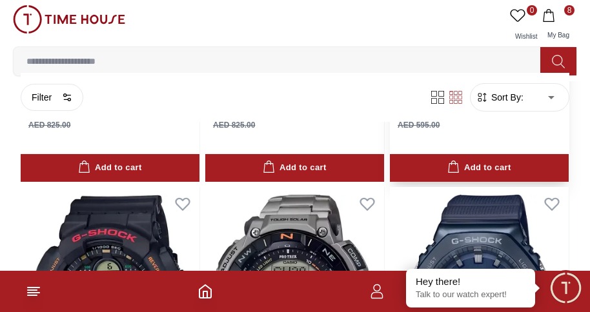
scroll to position [6650, 0]
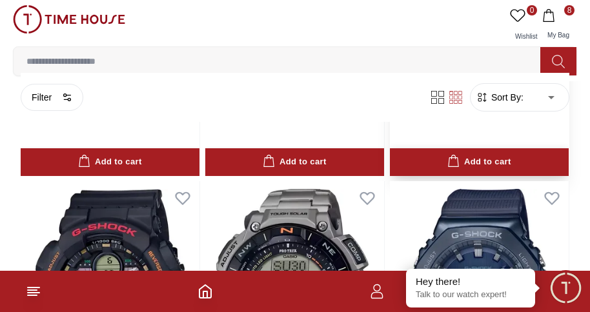
click at [485, 171] on button "Add to cart" at bounding box center [479, 162] width 179 height 28
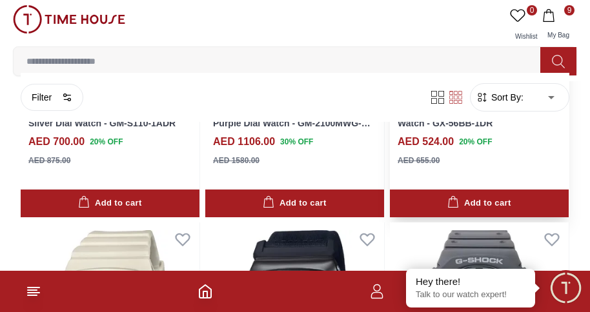
scroll to position [7666, 0]
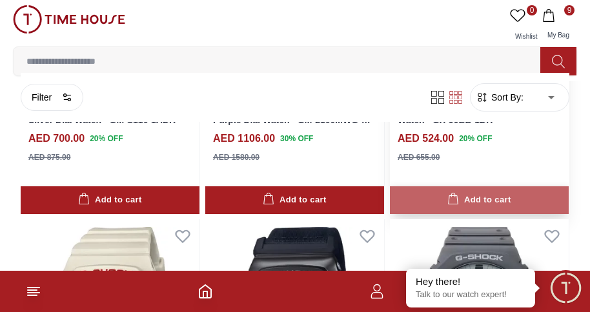
click at [451, 199] on icon "button" at bounding box center [453, 199] width 12 height 12
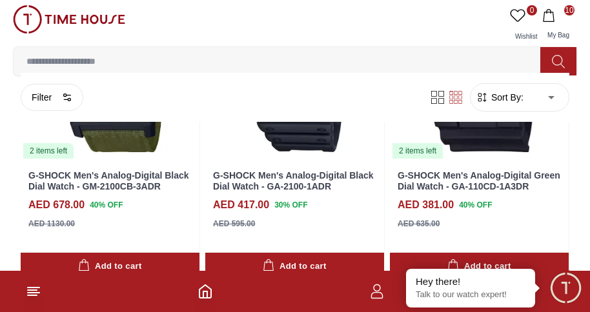
scroll to position [8311, 0]
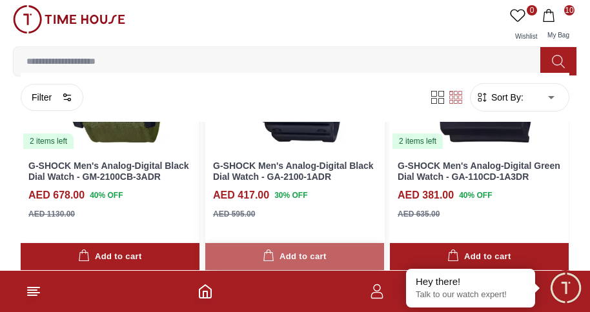
click at [343, 254] on button "Add to cart" at bounding box center [294, 257] width 179 height 28
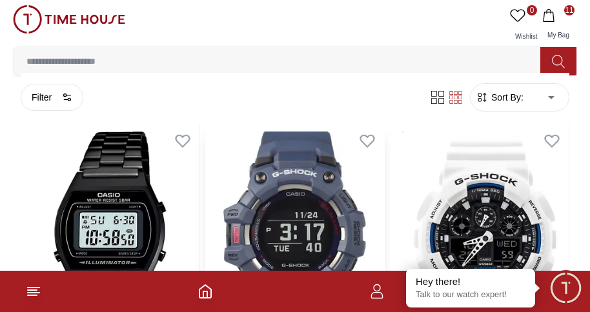
scroll to position [8892, 0]
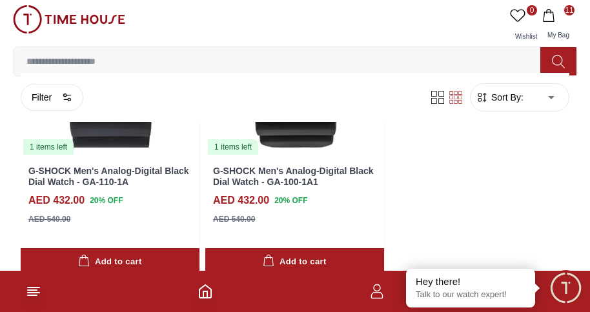
scroll to position [10183, 0]
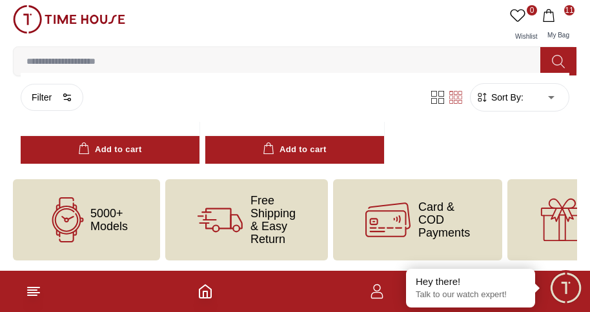
click at [76, 32] on img at bounding box center [69, 19] width 112 height 28
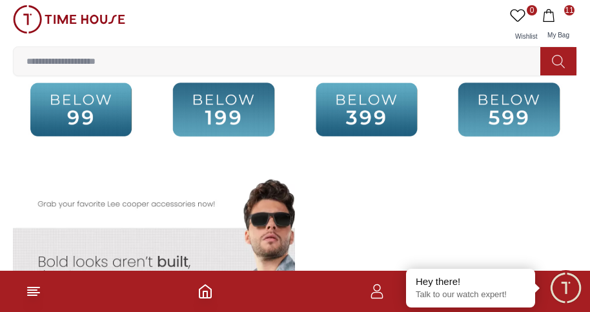
scroll to position [2389, 0]
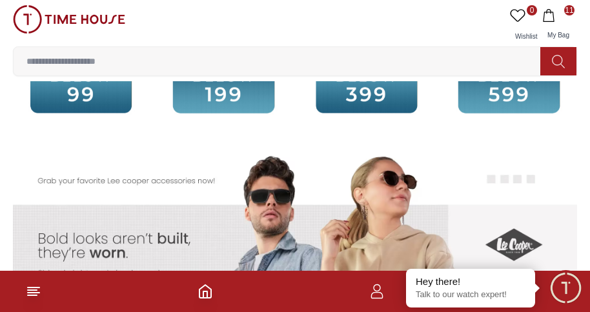
click at [355, 103] on img at bounding box center [366, 87] width 136 height 88
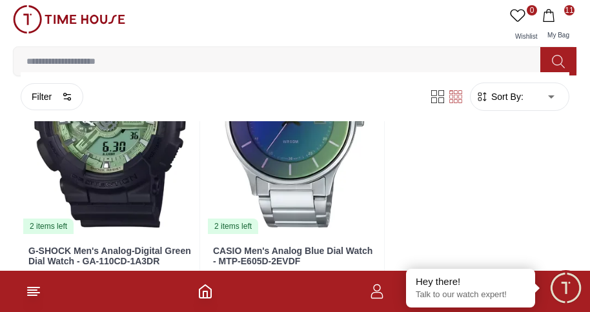
scroll to position [2260, 0]
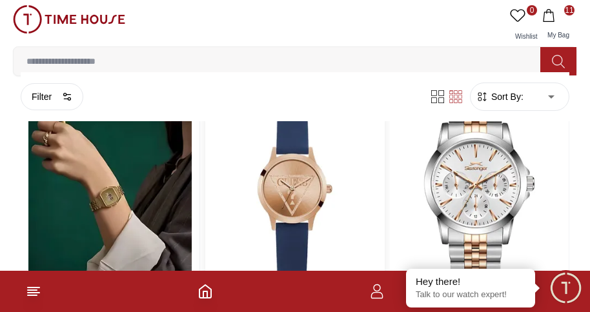
scroll to position [2622, 0]
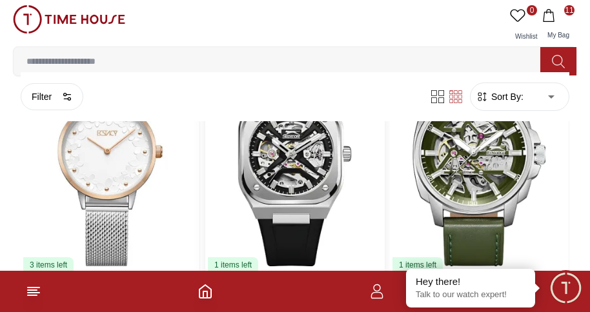
scroll to position [7464, 0]
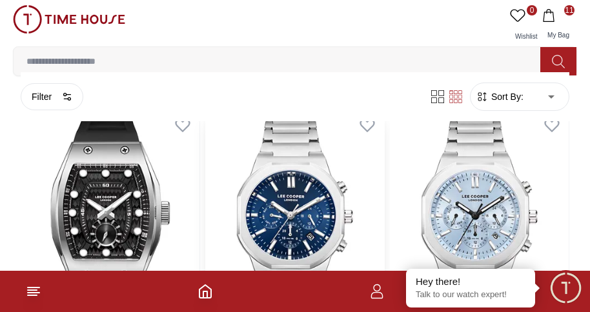
scroll to position [12694, 0]
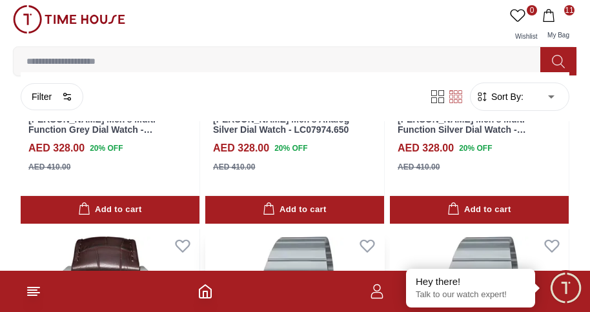
scroll to position [14855, 0]
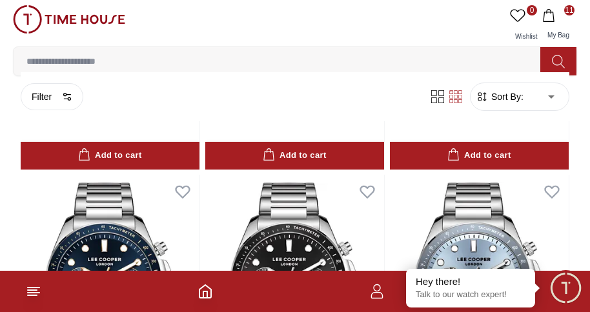
scroll to position [19706, 0]
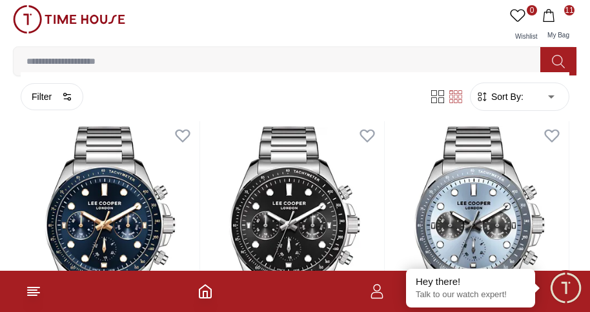
click at [475, 60] on input at bounding box center [282, 61] width 537 height 26
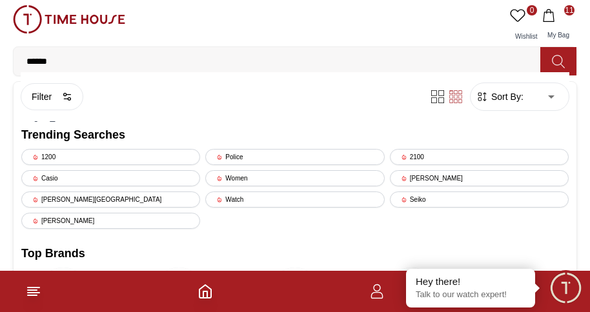
type input "*******"
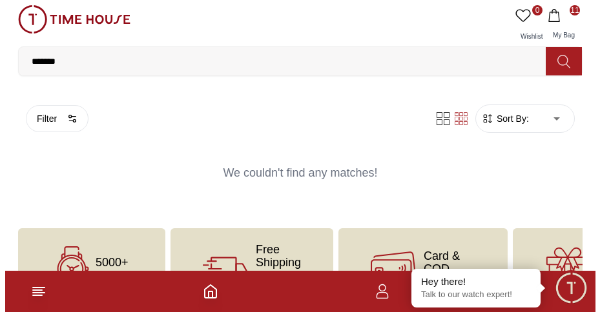
scroll to position [59, 0]
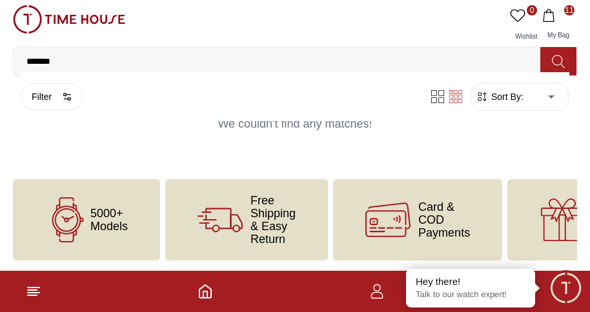
click at [546, 19] on icon "button" at bounding box center [548, 15] width 13 height 13
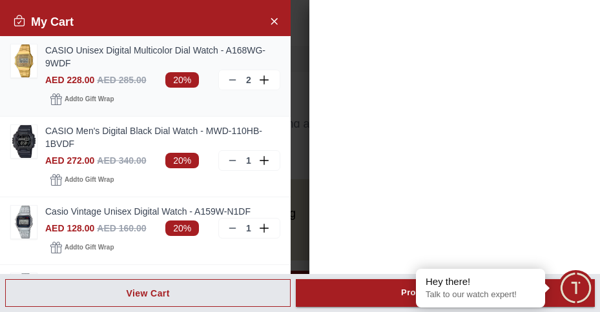
click at [227, 79] on icon at bounding box center [232, 80] width 10 height 10
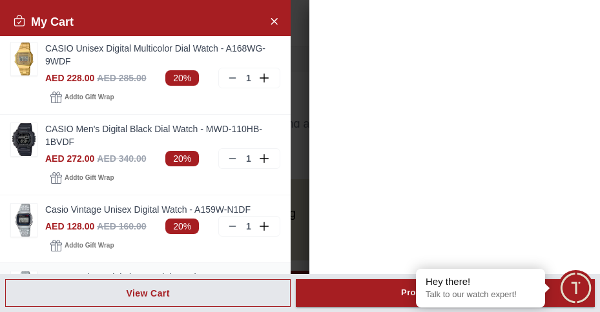
scroll to position [0, 0]
